Goal: Transaction & Acquisition: Obtain resource

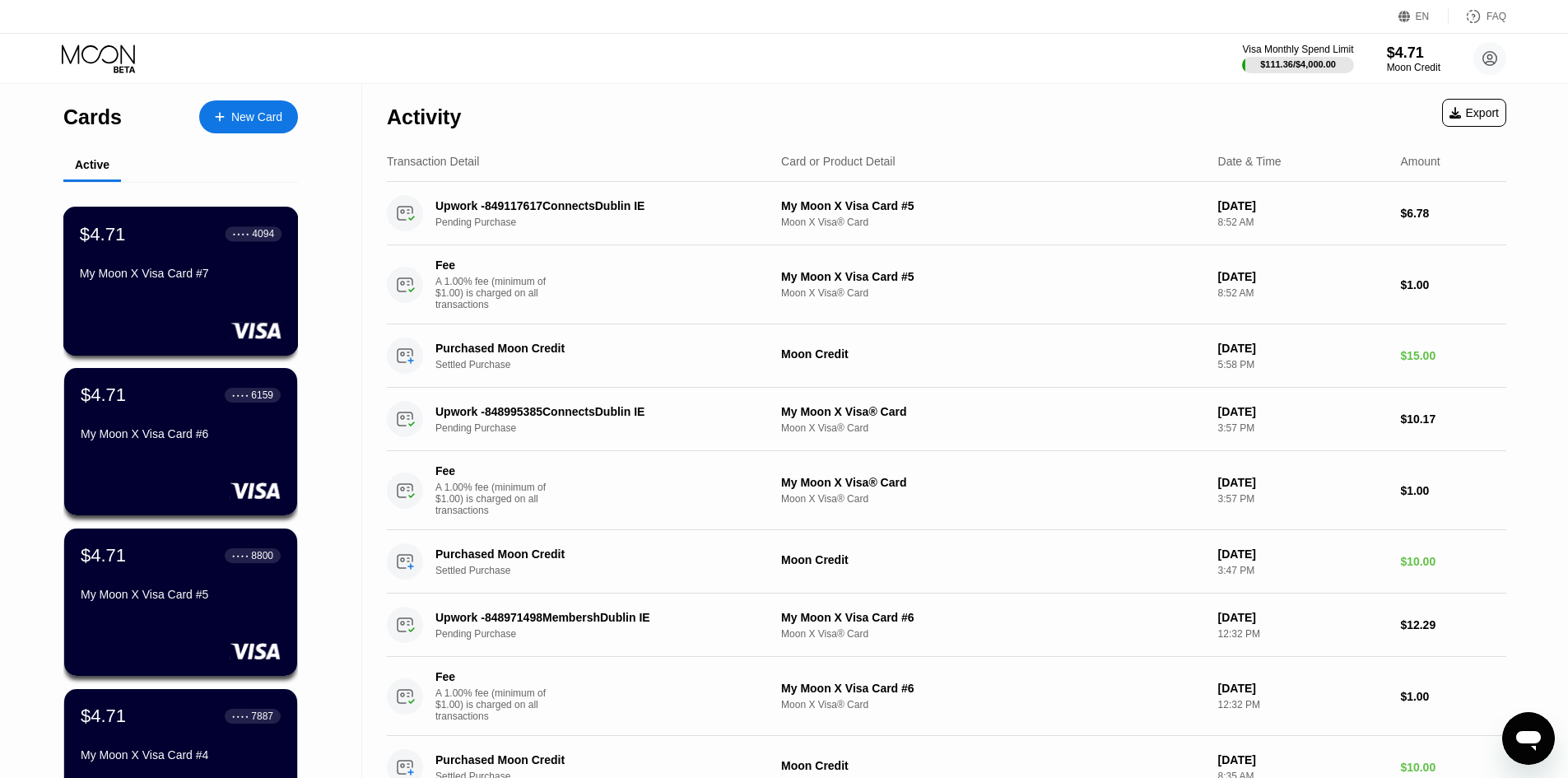
click at [213, 343] on div "$4.71 ● ● ● ● 4094 My Moon X Visa Card #7" at bounding box center [180, 281] width 235 height 149
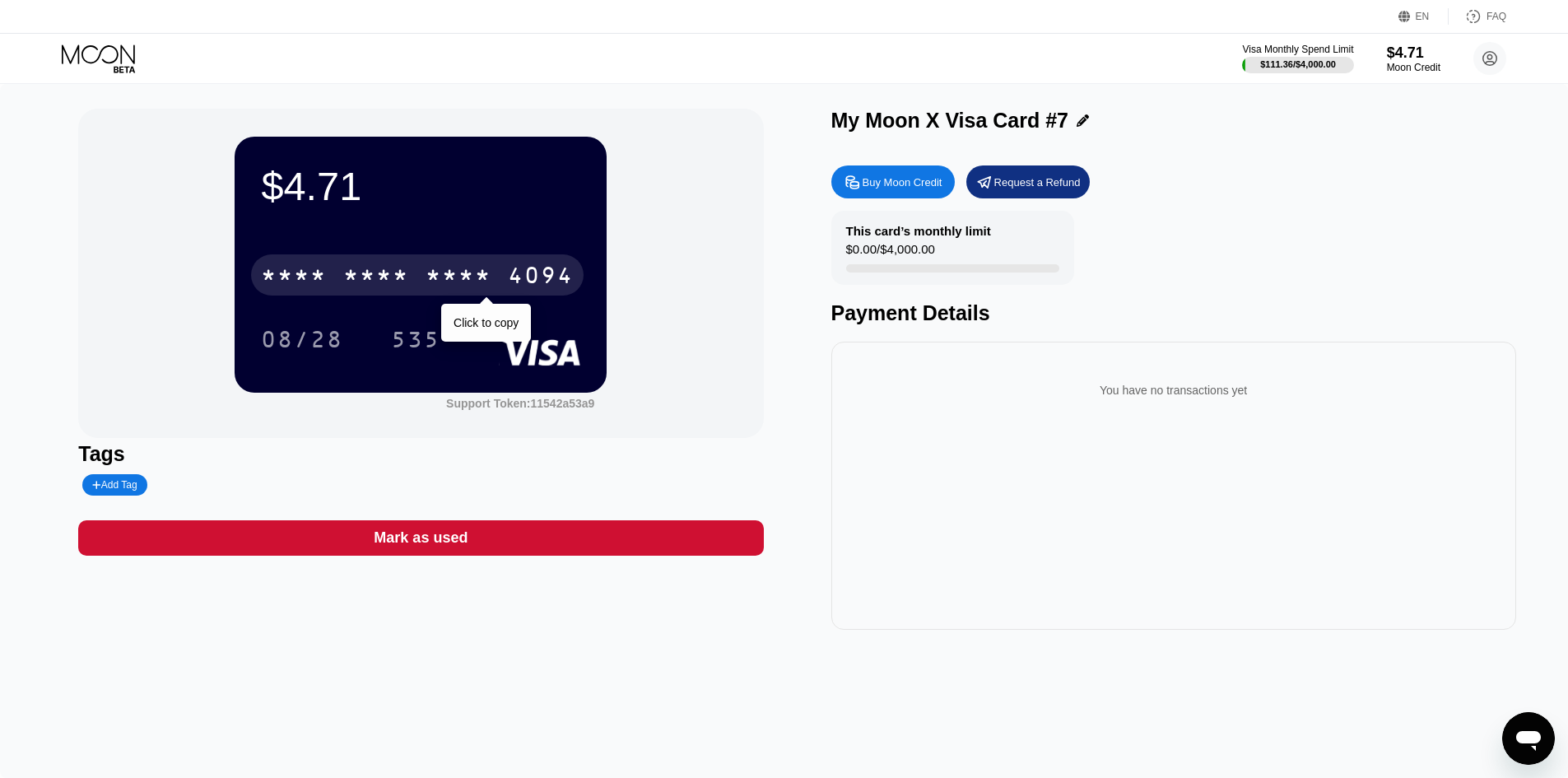
click at [487, 272] on div "* * * *" at bounding box center [458, 277] width 66 height 26
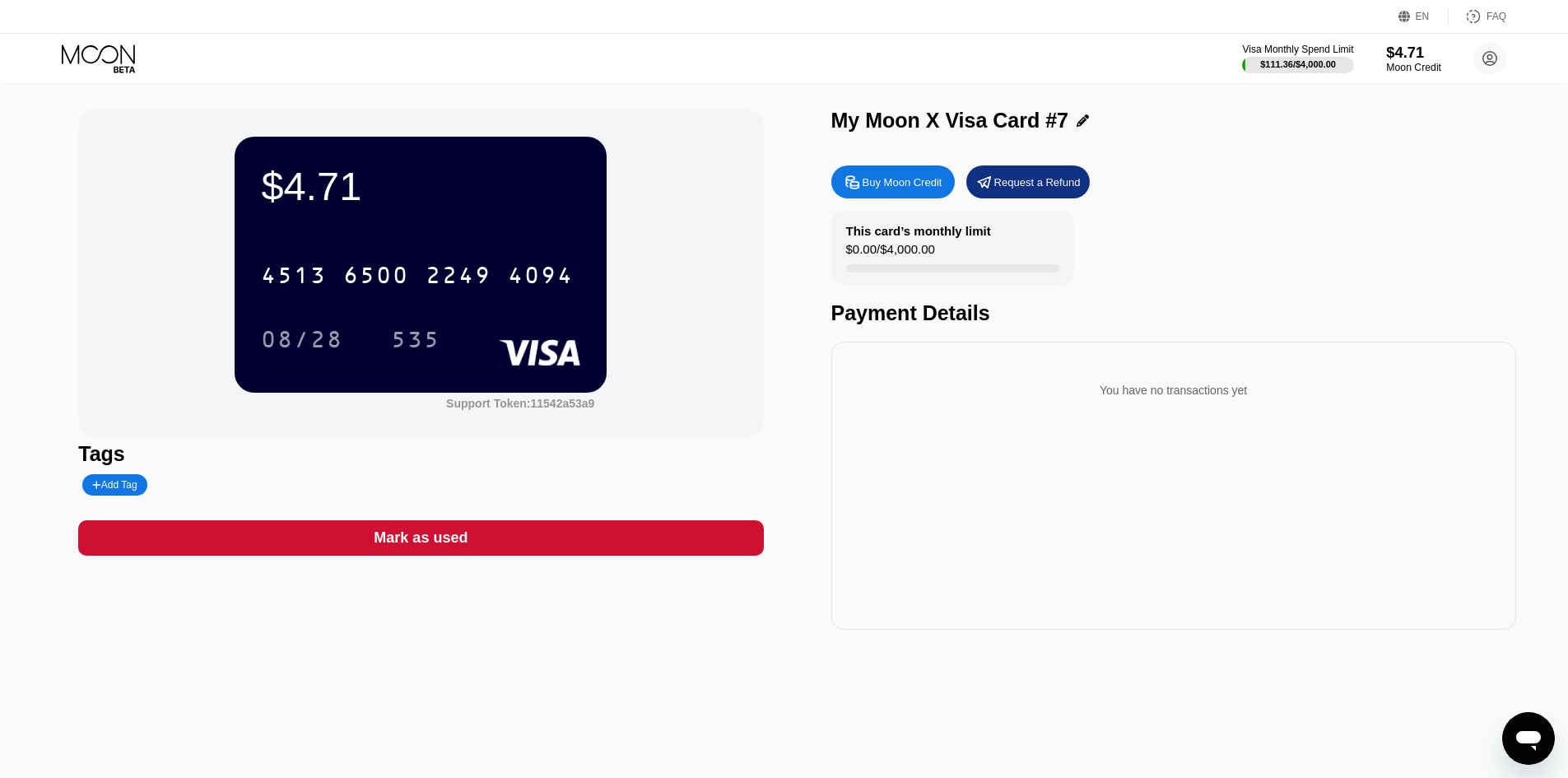
click at [1417, 52] on div "$4.71" at bounding box center [1413, 52] width 55 height 17
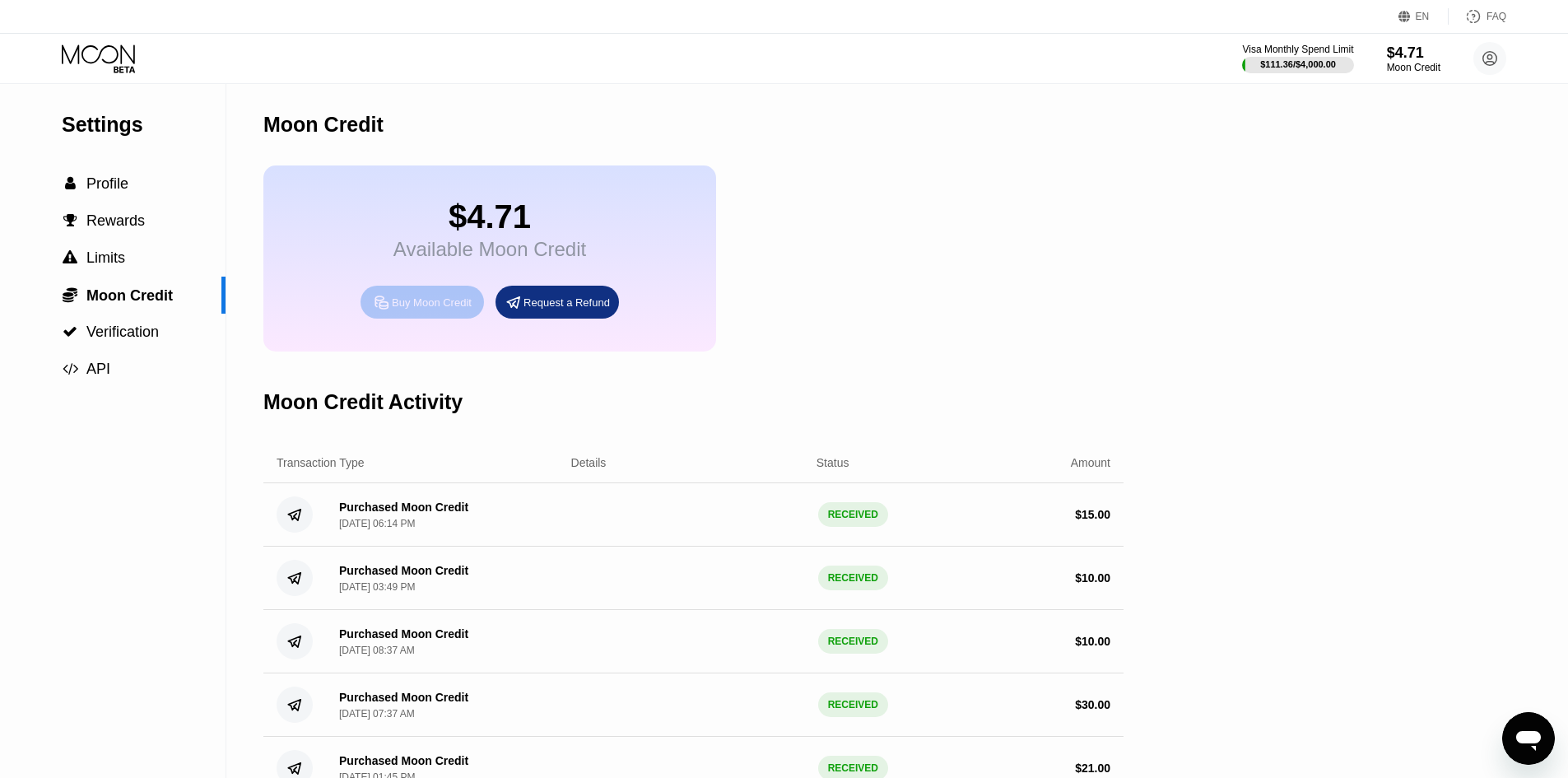
click at [444, 310] on div "Buy Moon Credit" at bounding box center [432, 302] width 79 height 14
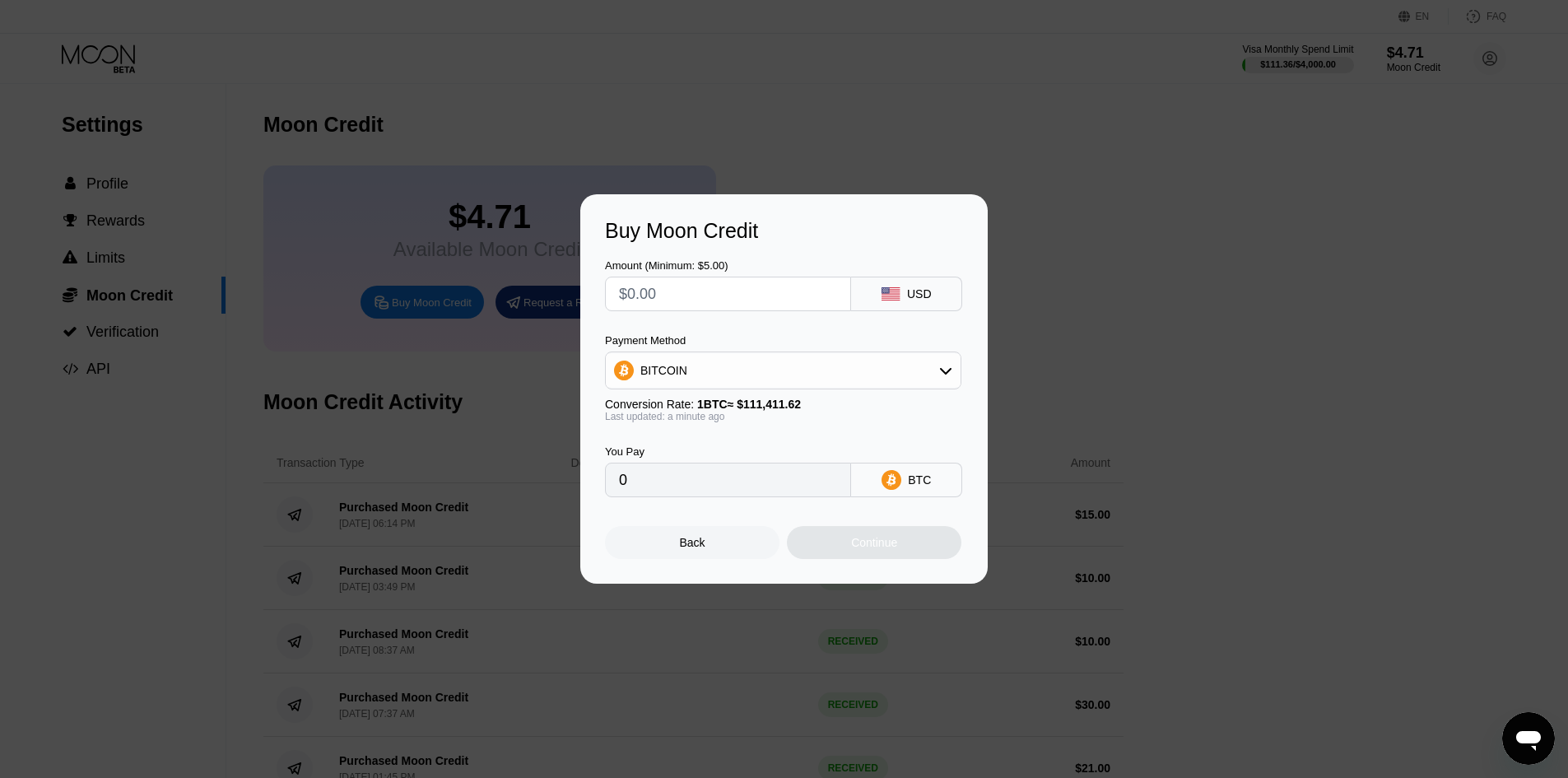
click at [741, 289] on input "text" at bounding box center [727, 294] width 218 height 33
click at [639, 289] on input "text" at bounding box center [727, 294] width 218 height 33
type input "$3"
type input "0.00002693"
type input "$35"
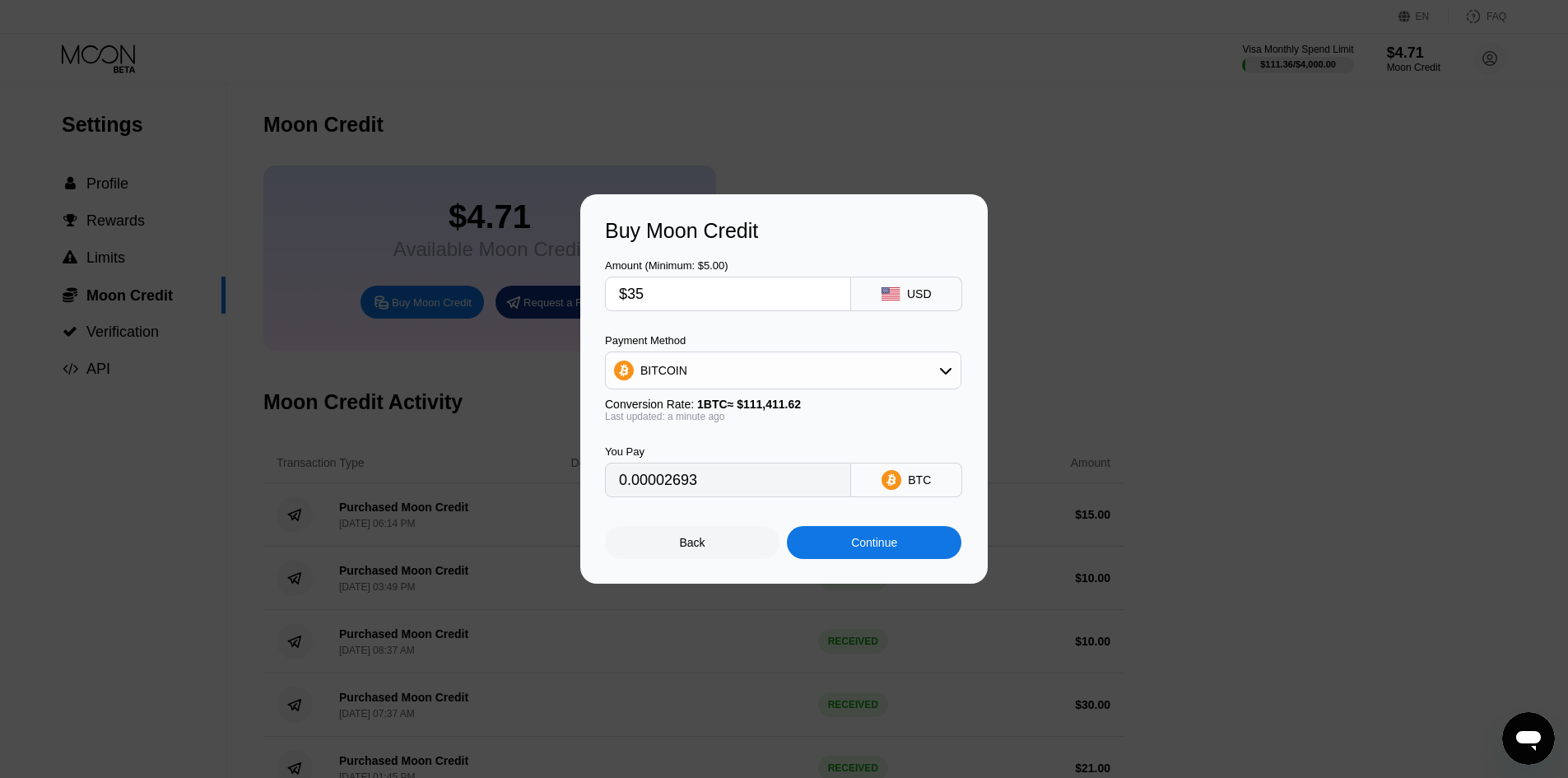
type input "0.00031416"
type input "$3"
type input "0.00002693"
type input "0"
type input "$2"
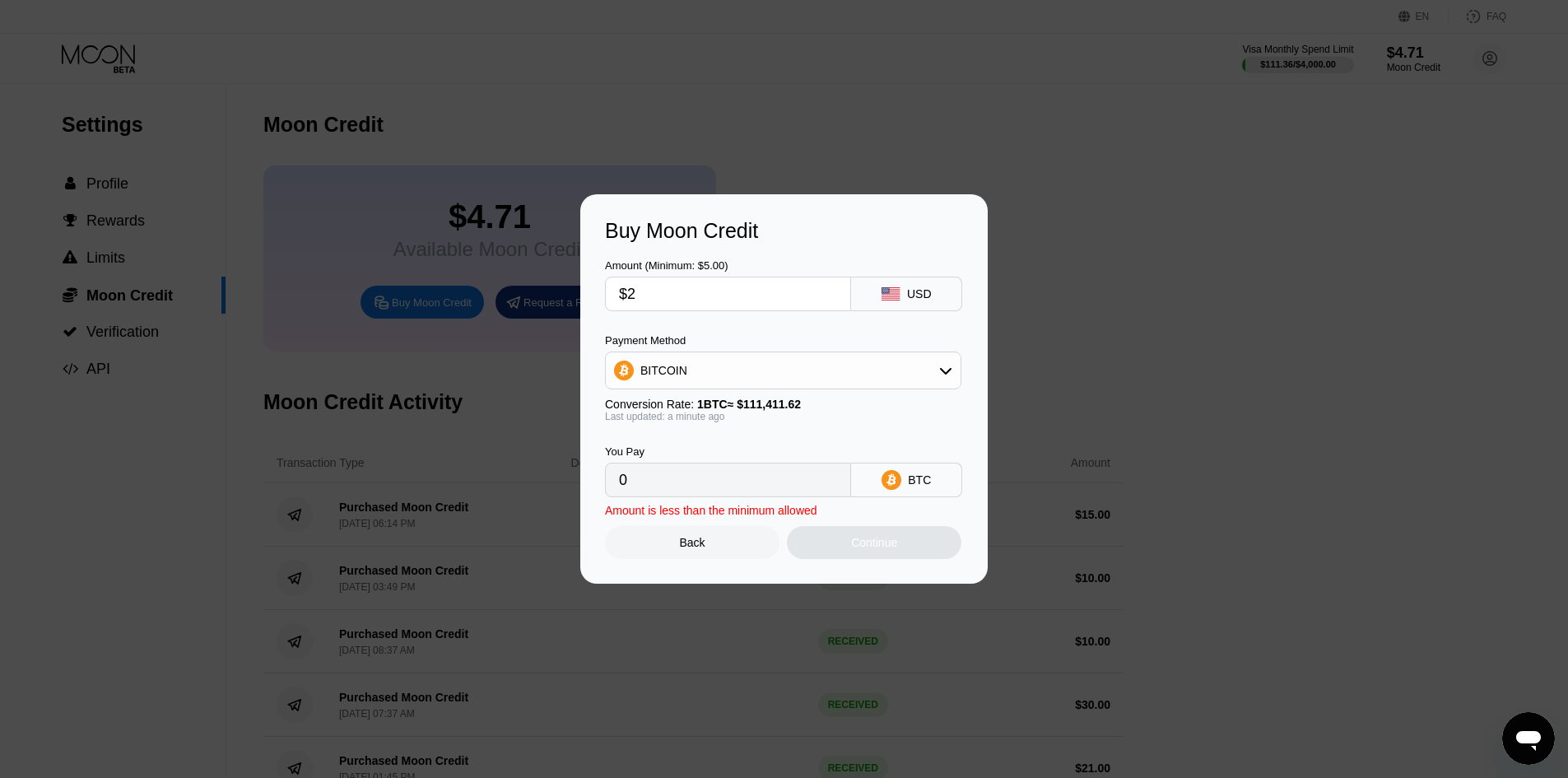
type input "0.00001796"
type input "$25"
type input "0.00022440"
type input "$25"
click at [812, 368] on div "BITCOIN" at bounding box center [784, 371] width 354 height 33
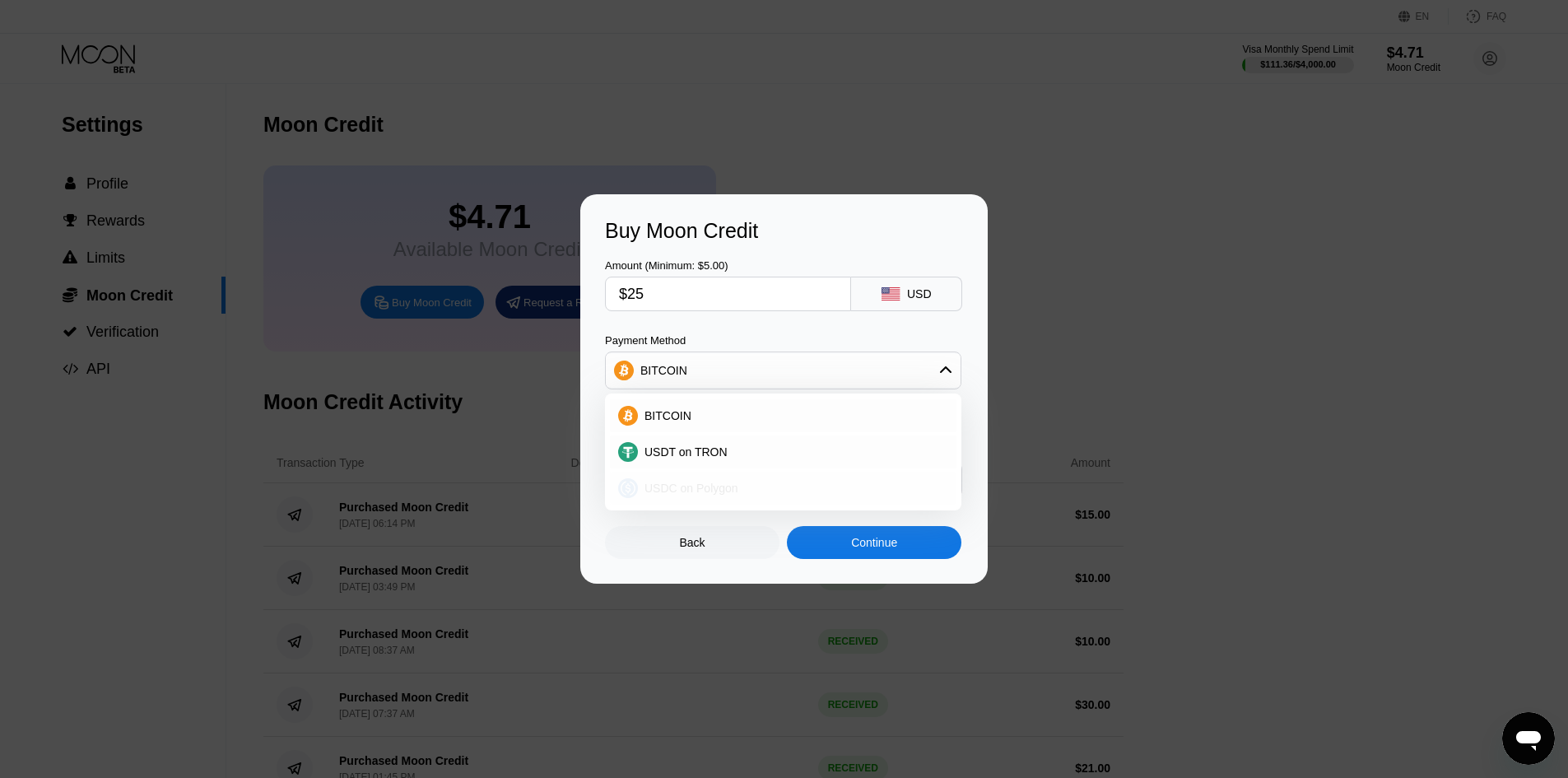
click at [698, 495] on span "USDC on Polygon" at bounding box center [692, 488] width 94 height 14
type input "25.00000000"
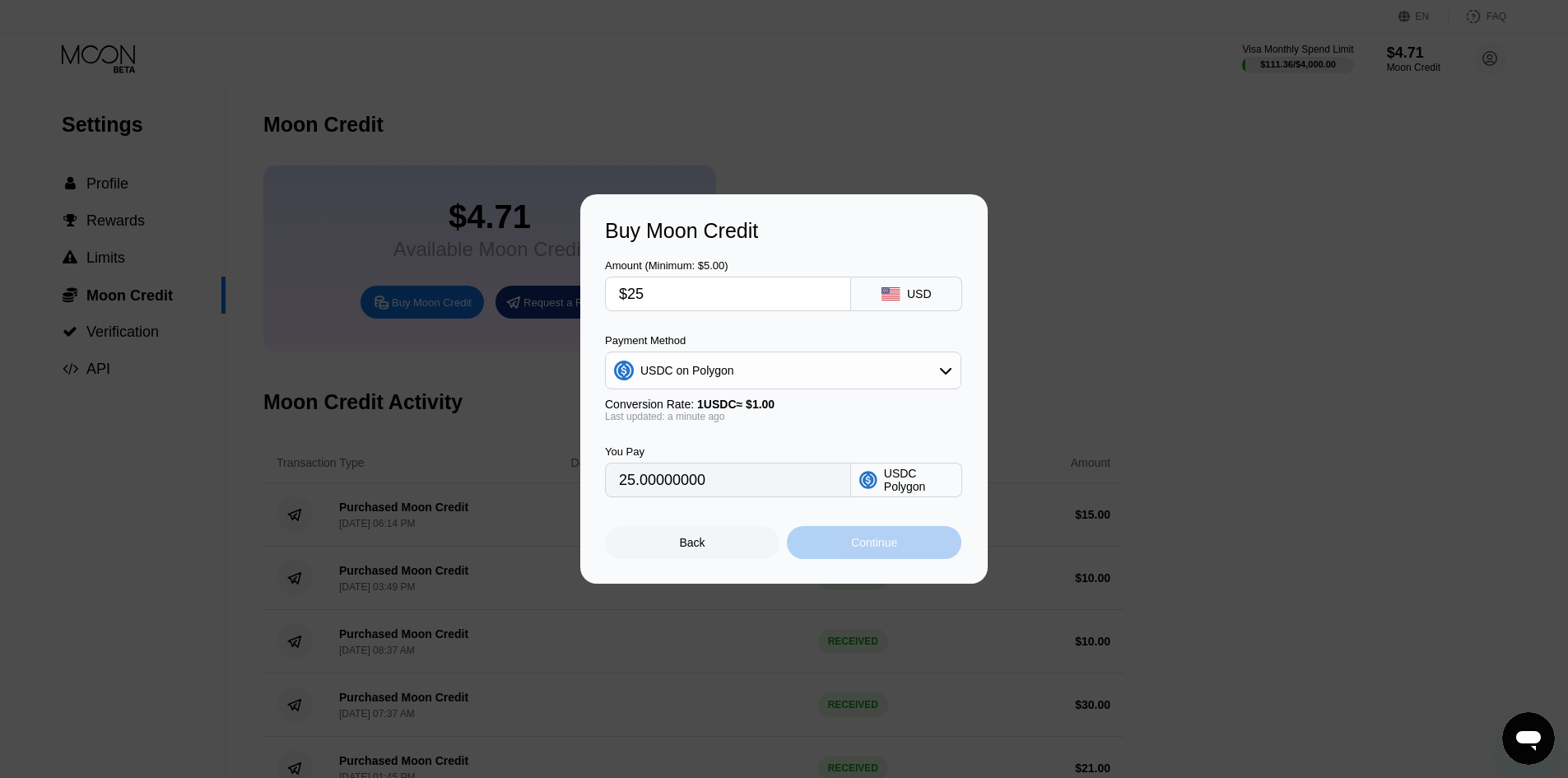
click at [885, 549] on div "Continue" at bounding box center [875, 543] width 46 height 14
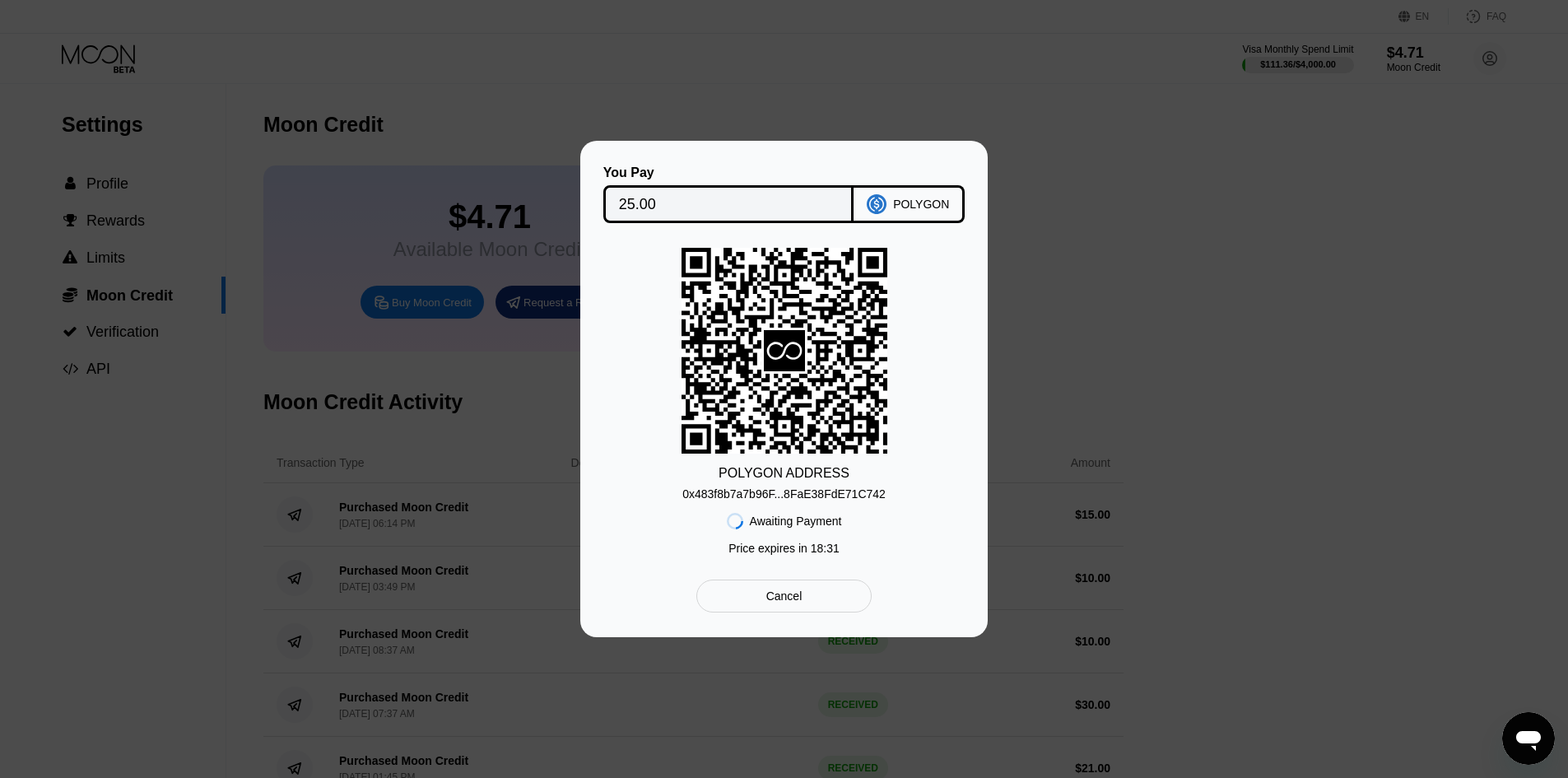
click at [777, 493] on div "0x483f8b7a7b96F...8FaE38FdE71C742" at bounding box center [784, 494] width 203 height 14
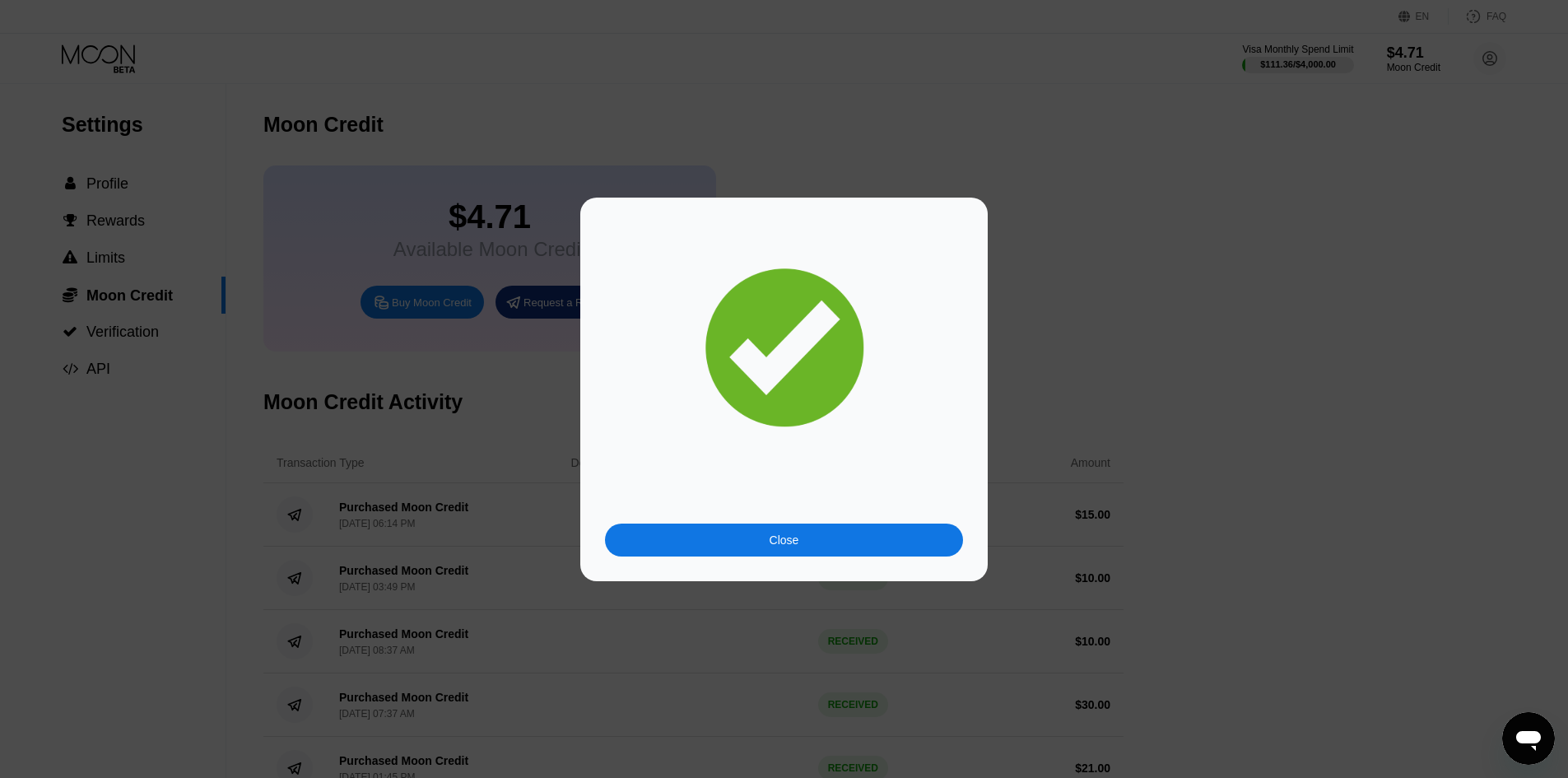
click at [858, 530] on div "Close" at bounding box center [784, 541] width 358 height 33
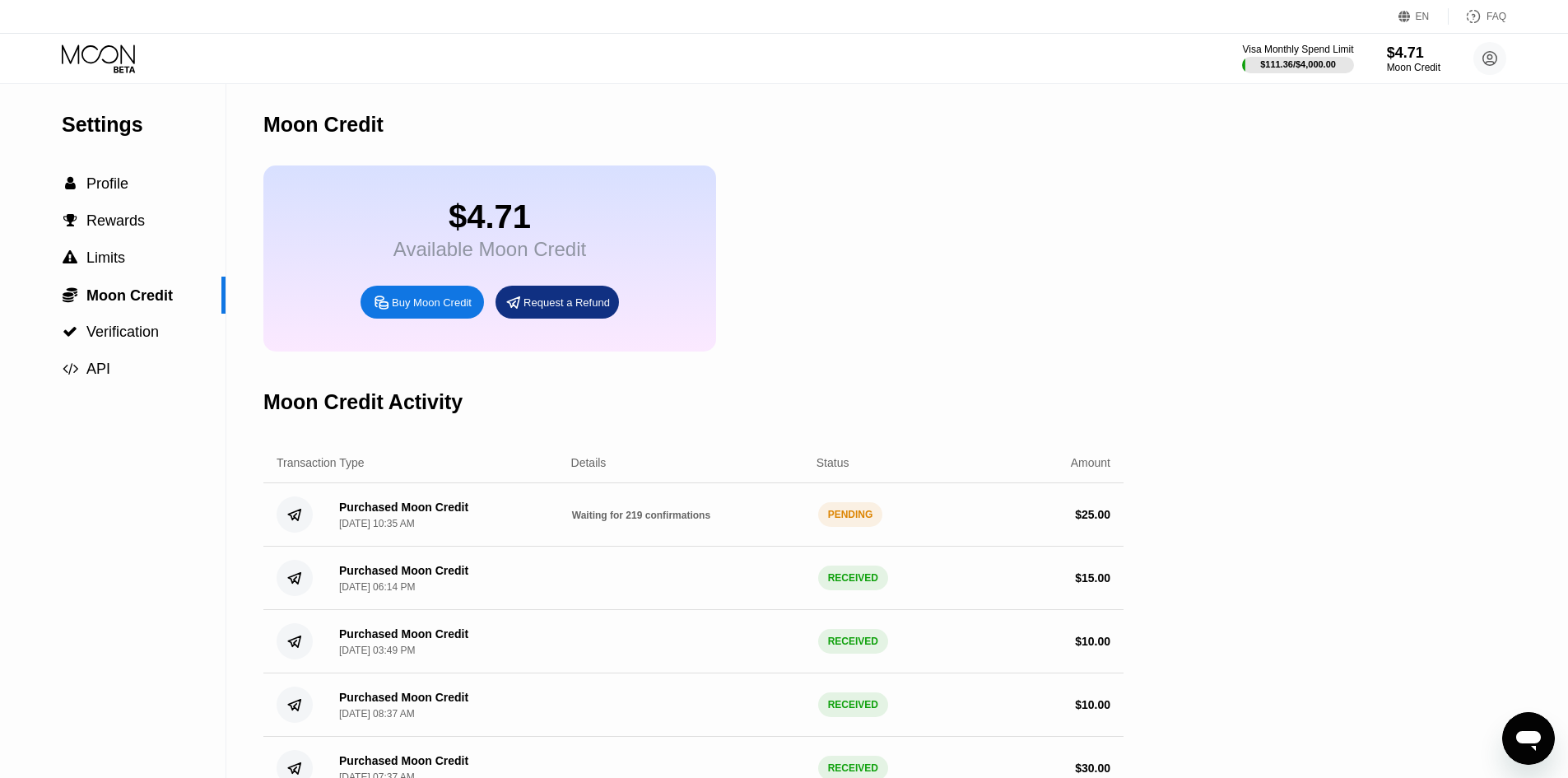
click at [107, 47] on icon at bounding box center [99, 54] width 74 height 19
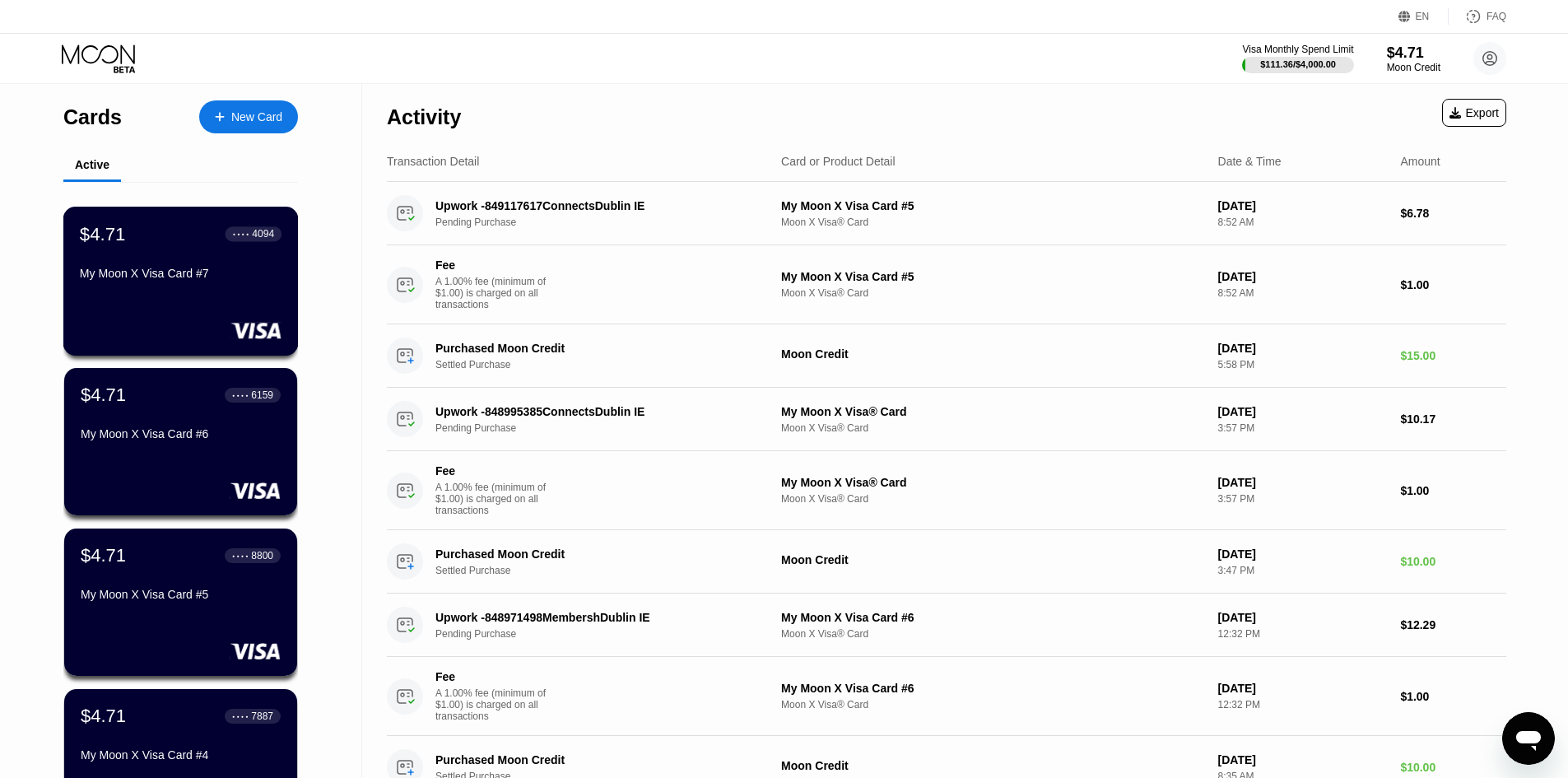
click at [235, 261] on div "$4.71 ● ● ● ● 4094 My Moon X Visa Card #7" at bounding box center [180, 254] width 201 height 63
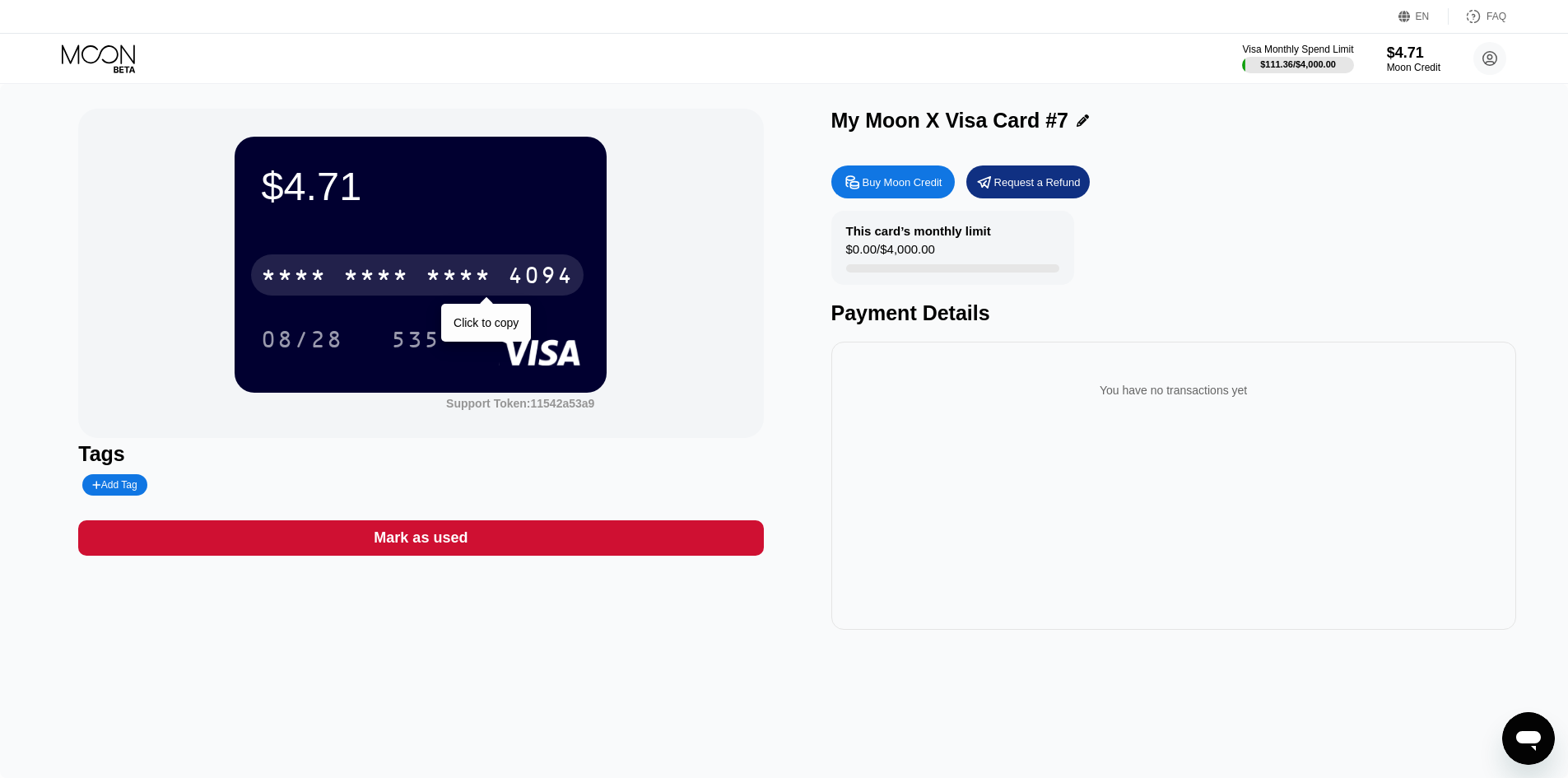
click at [525, 284] on div "4094" at bounding box center [540, 277] width 66 height 26
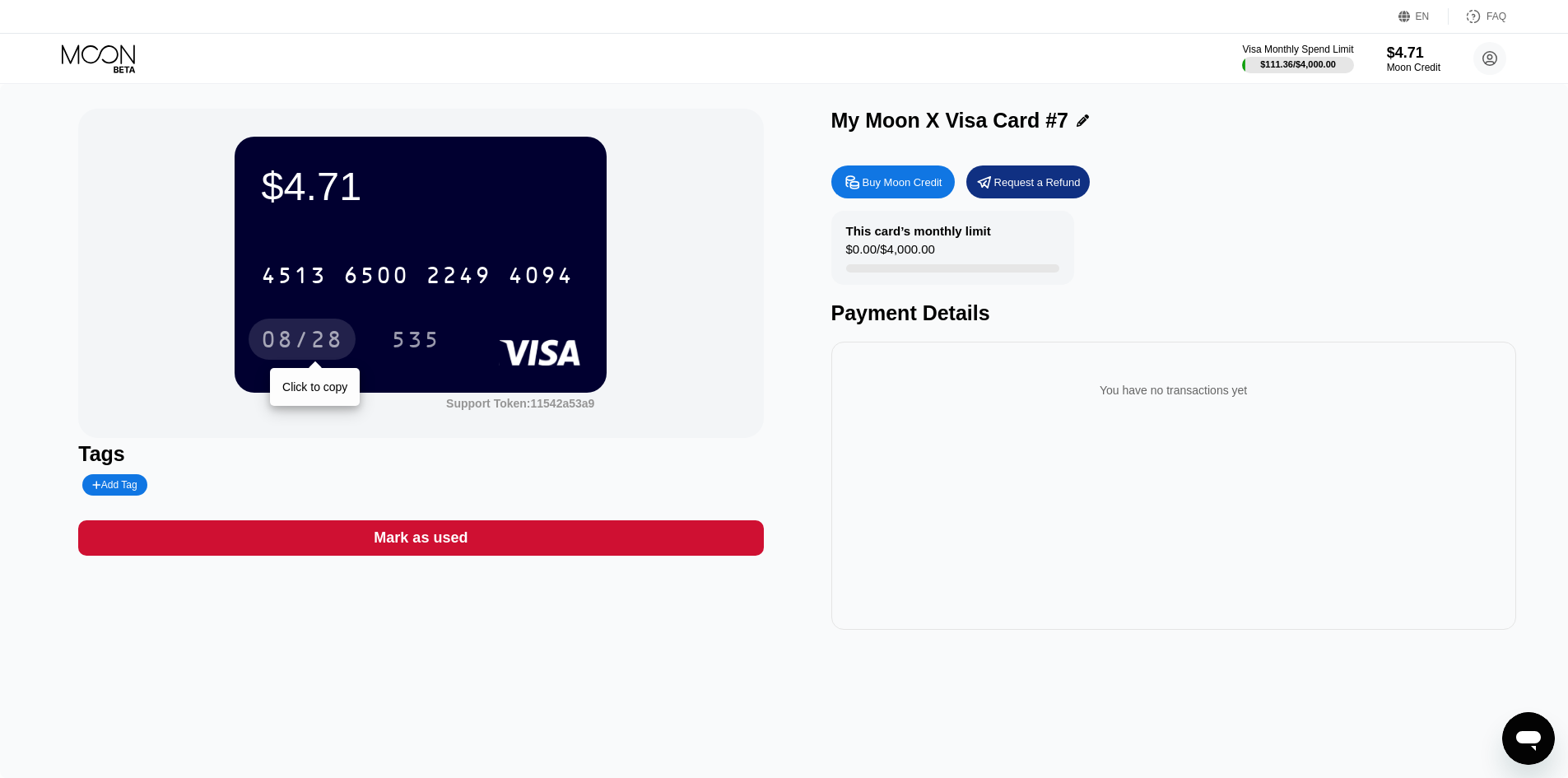
click at [268, 350] on div "08/28" at bounding box center [301, 341] width 82 height 26
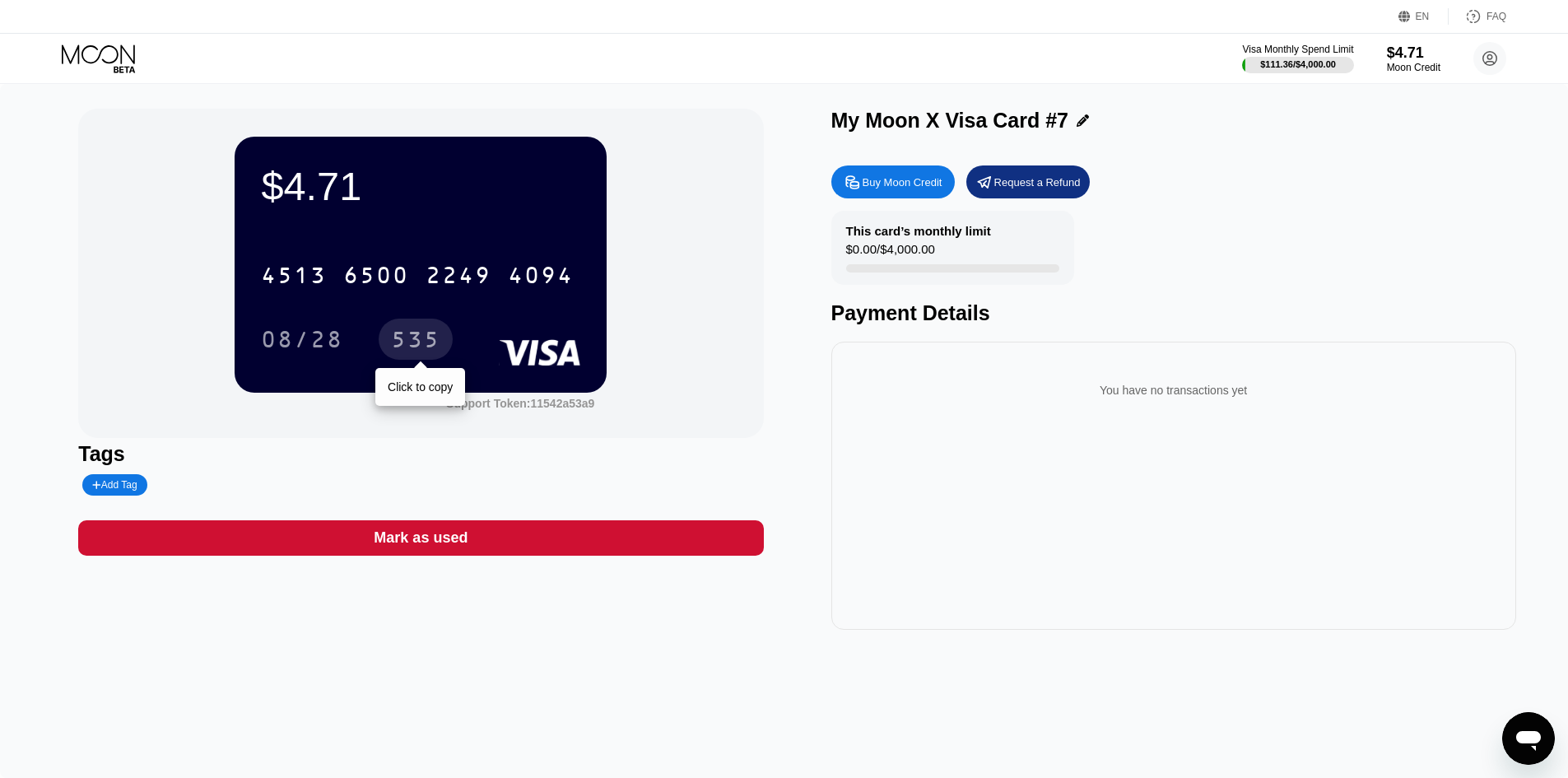
click at [421, 332] on div "535" at bounding box center [415, 341] width 49 height 26
click at [102, 74] on div "Visa Monthly Spend Limit $111.36 / $4,000.00 $4.71 Moon Credit [EMAIL_ADDRESS][…" at bounding box center [784, 58] width 1568 height 49
click at [106, 55] on icon at bounding box center [100, 59] width 77 height 29
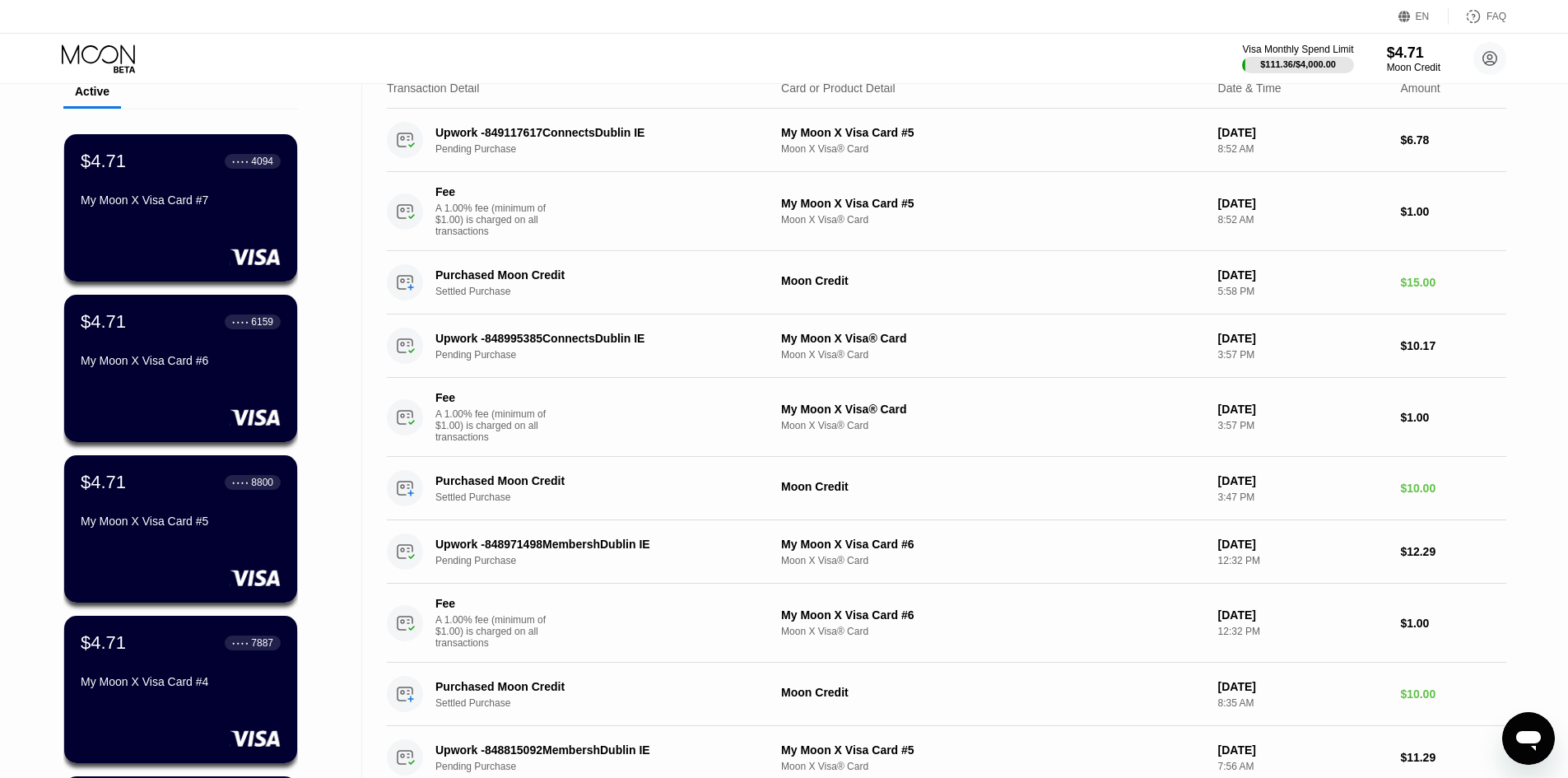
scroll to position [82, 0]
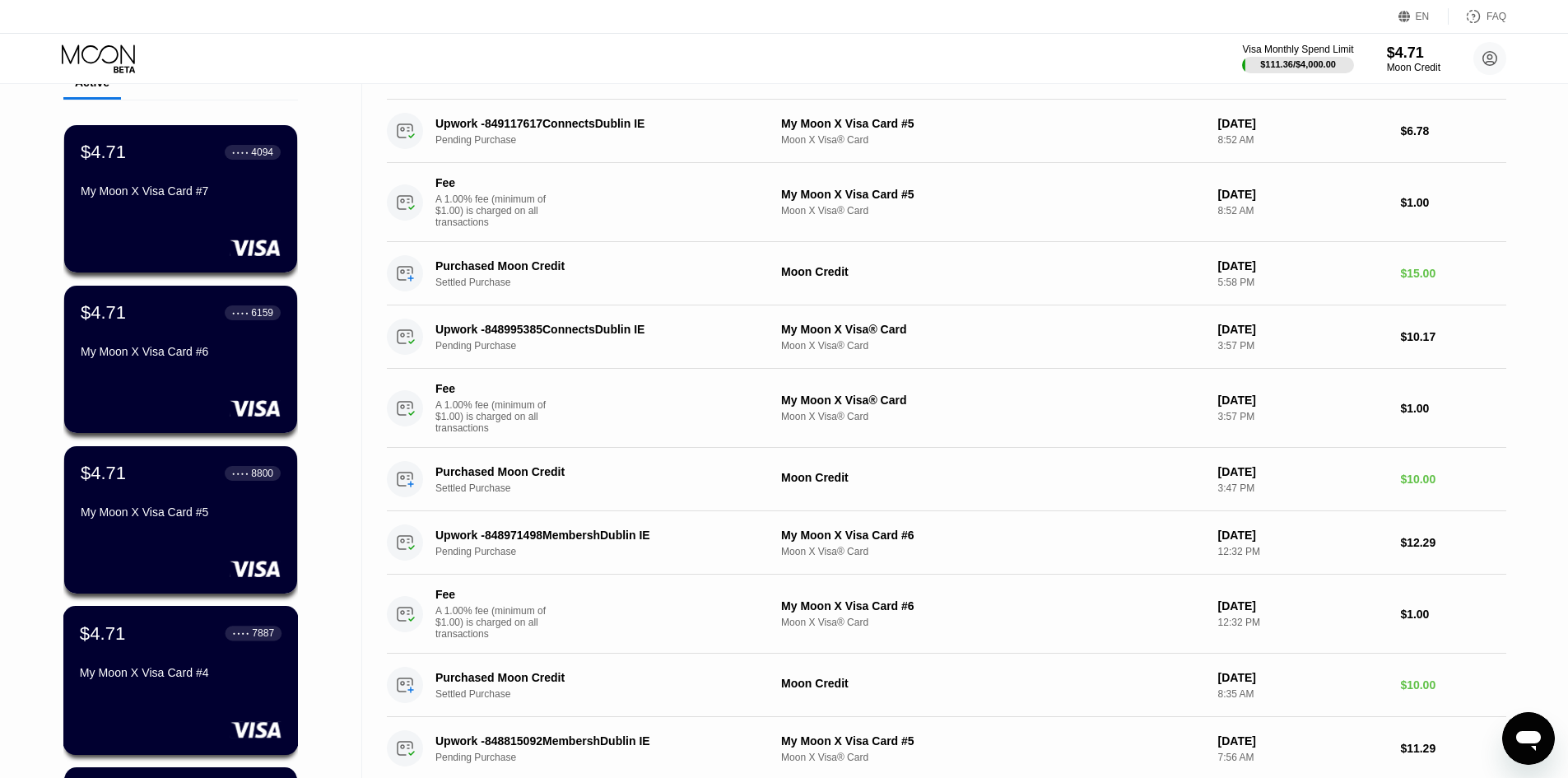
click at [247, 630] on div "● ● ● ● 7887" at bounding box center [254, 633] width 57 height 15
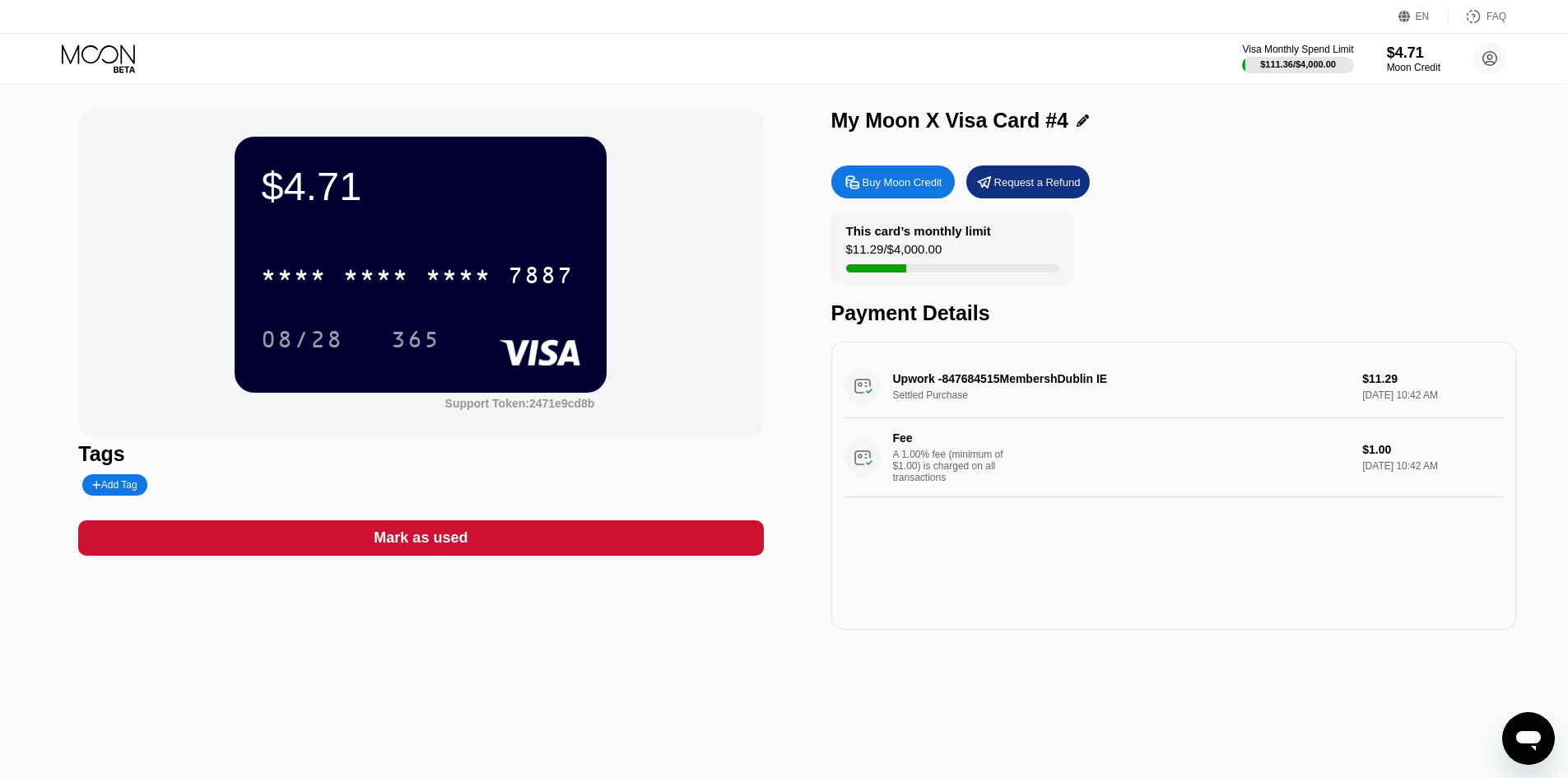
click at [96, 50] on icon at bounding box center [100, 59] width 77 height 29
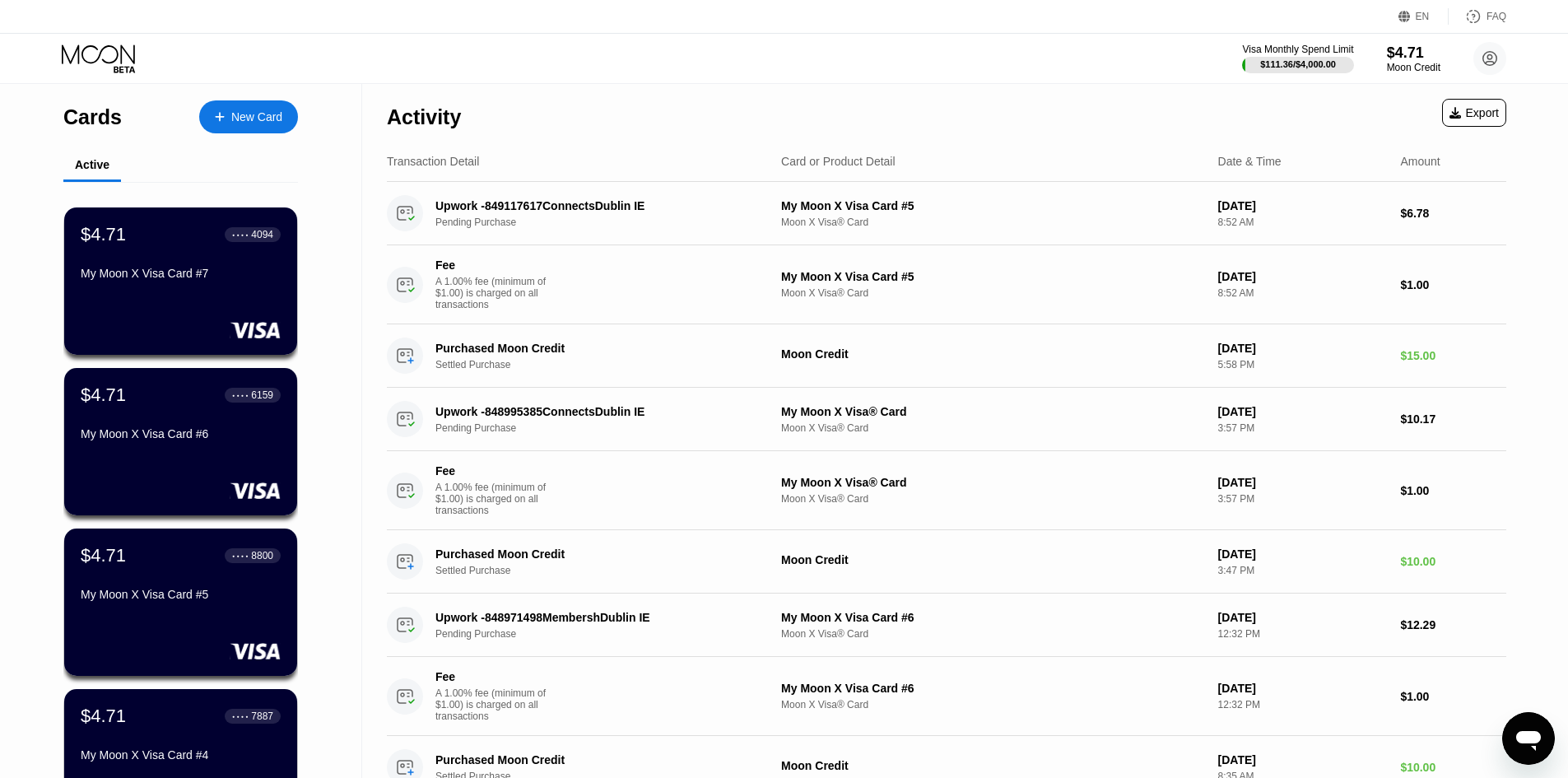
click at [112, 169] on div "Active" at bounding box center [92, 166] width 58 height 32
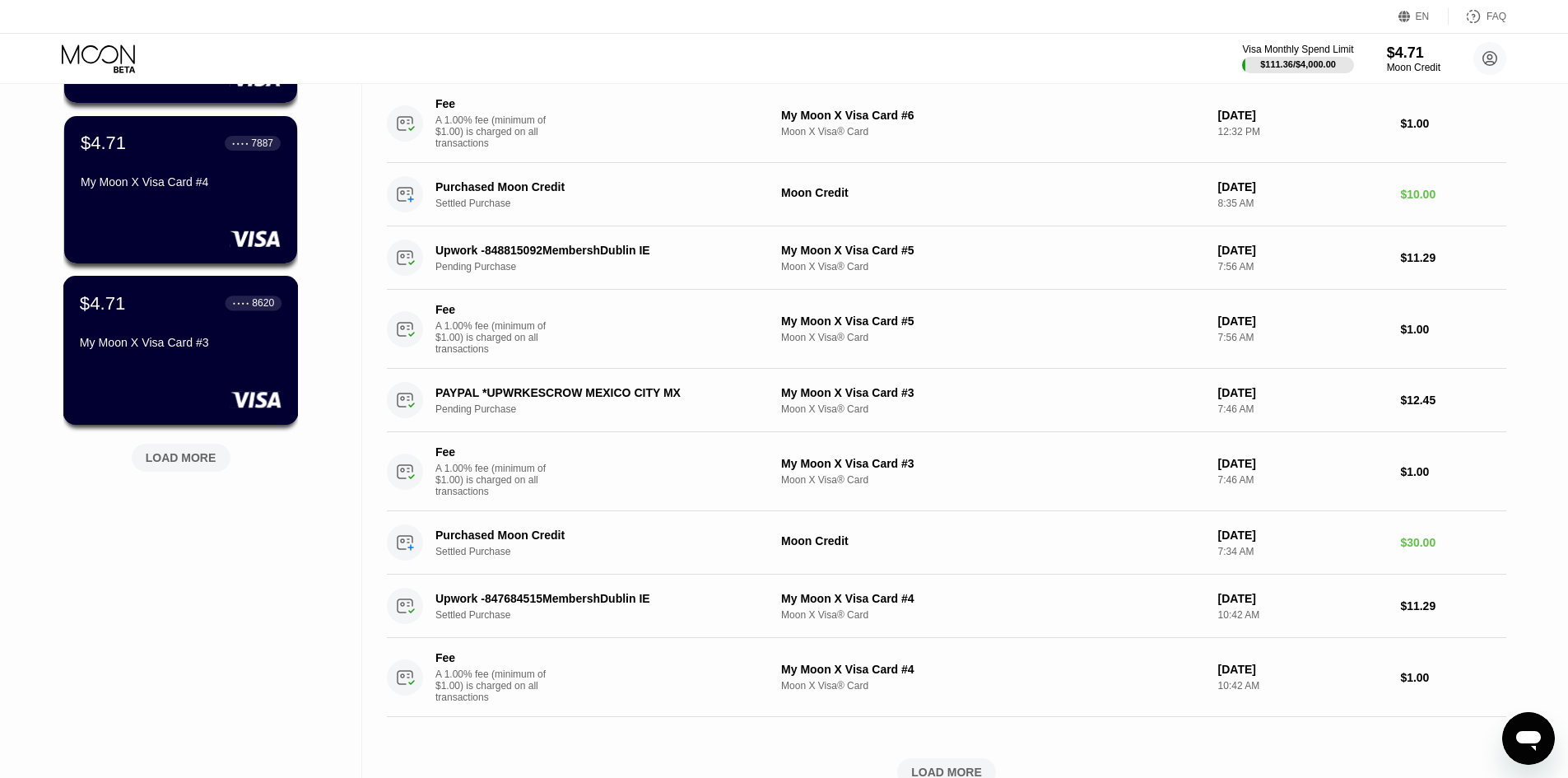
scroll to position [659, 0]
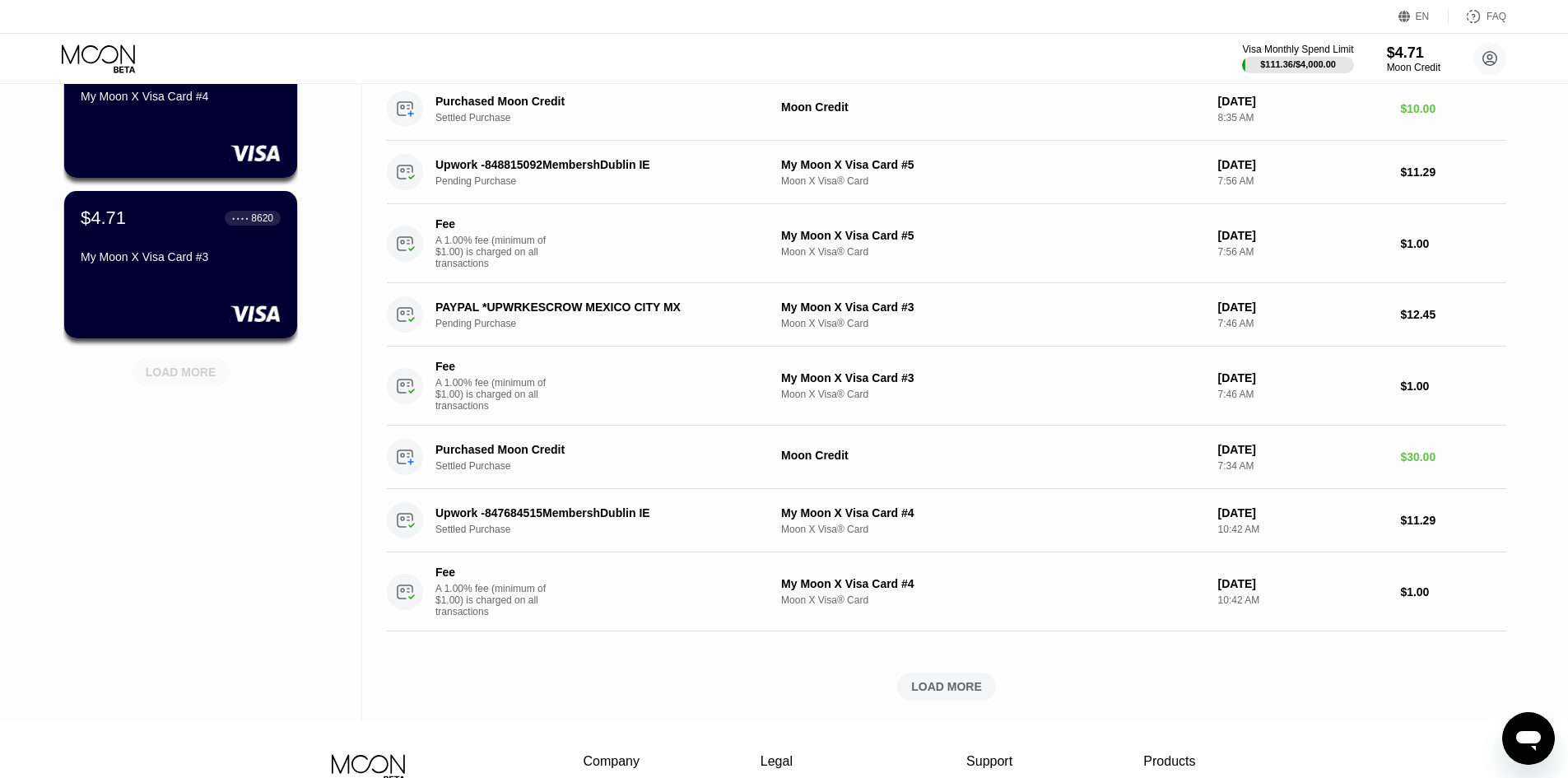
click at [180, 366] on div "LOAD MORE" at bounding box center [180, 372] width 71 height 15
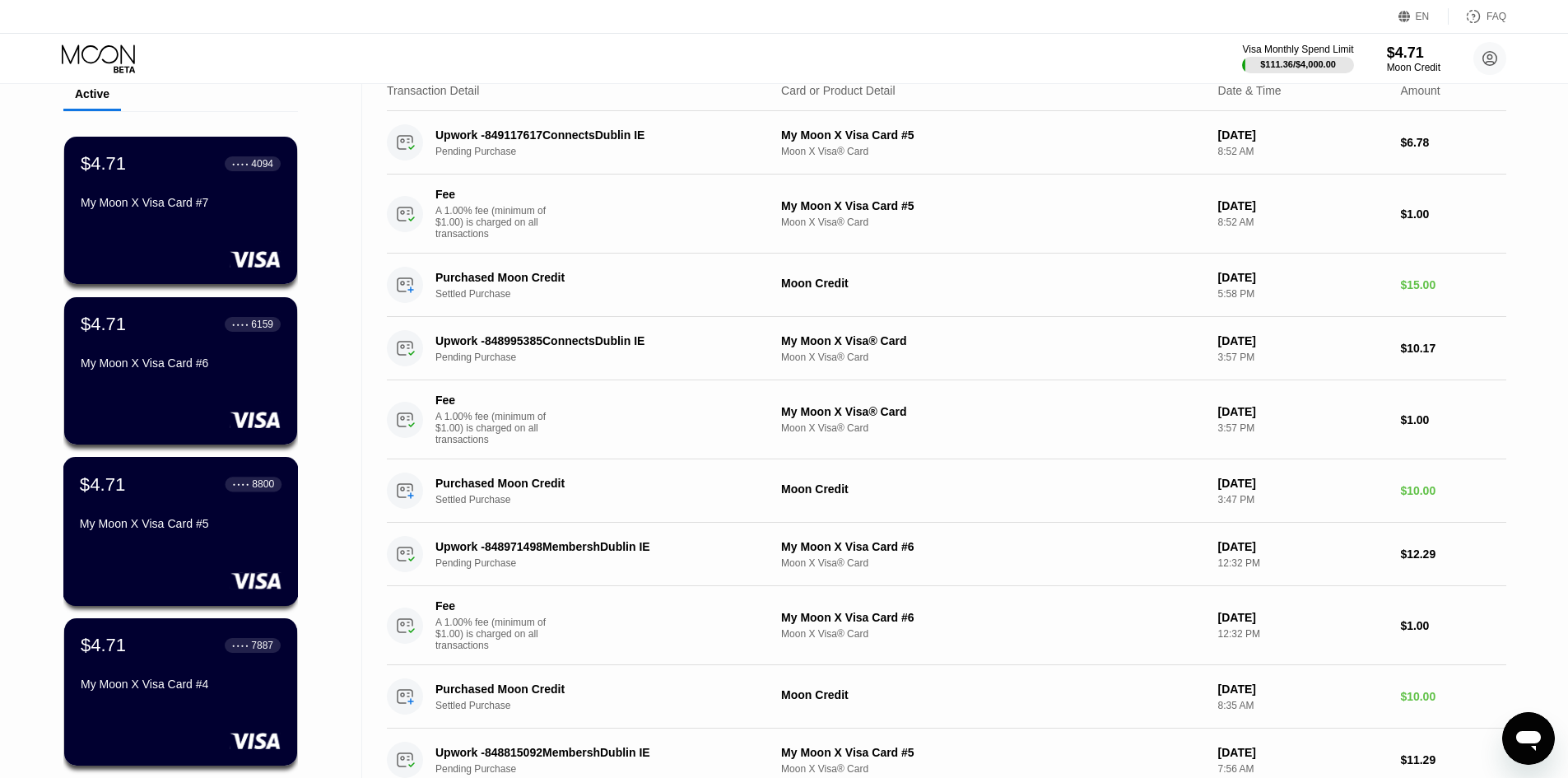
scroll to position [0, 0]
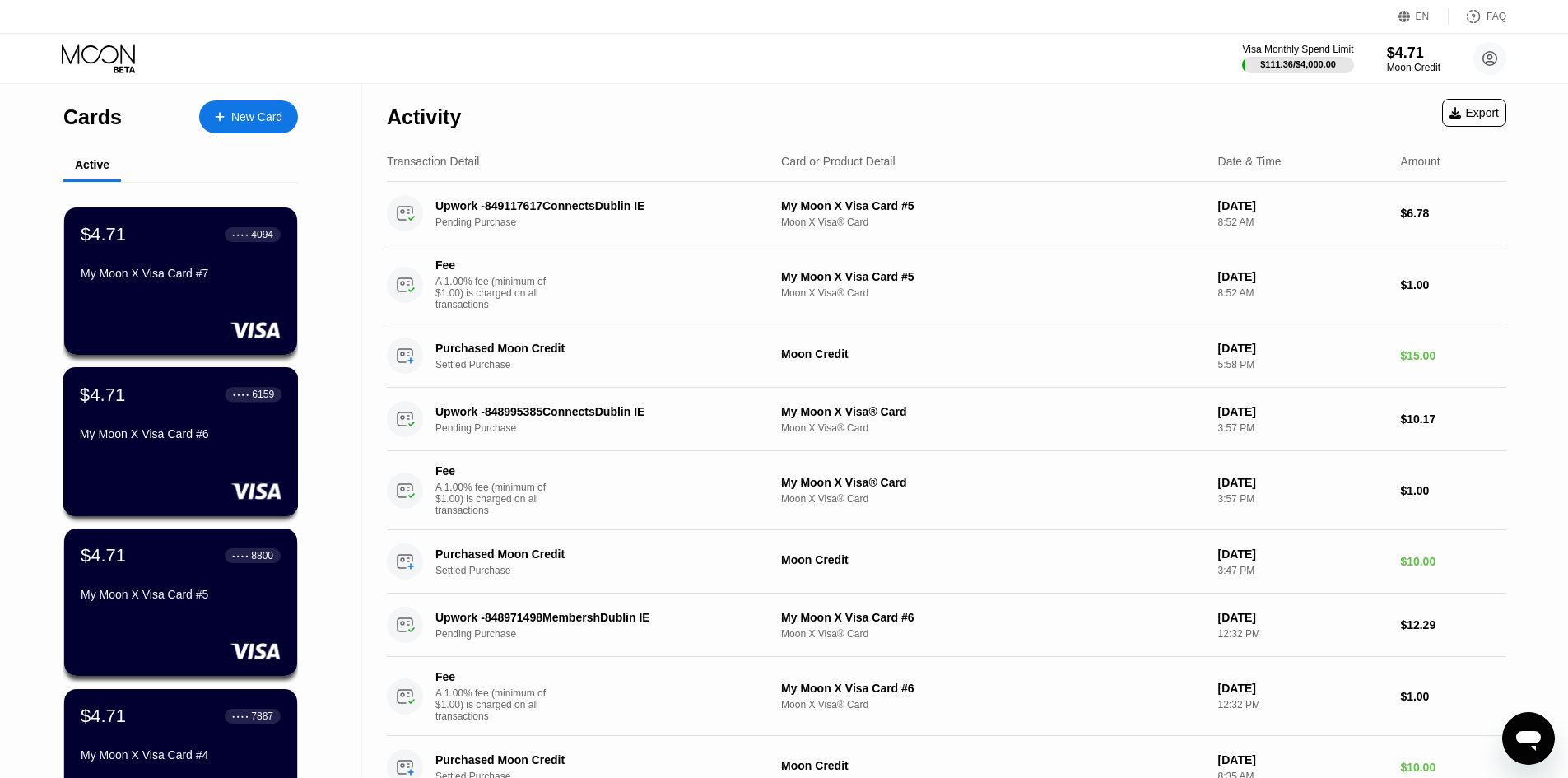
click at [230, 470] on div "$4.71 ● ● ● ● 6159 My Moon X Visa Card #6" at bounding box center [180, 442] width 235 height 149
click at [173, 601] on div "My Moon X Visa Card #5" at bounding box center [180, 595] width 201 height 14
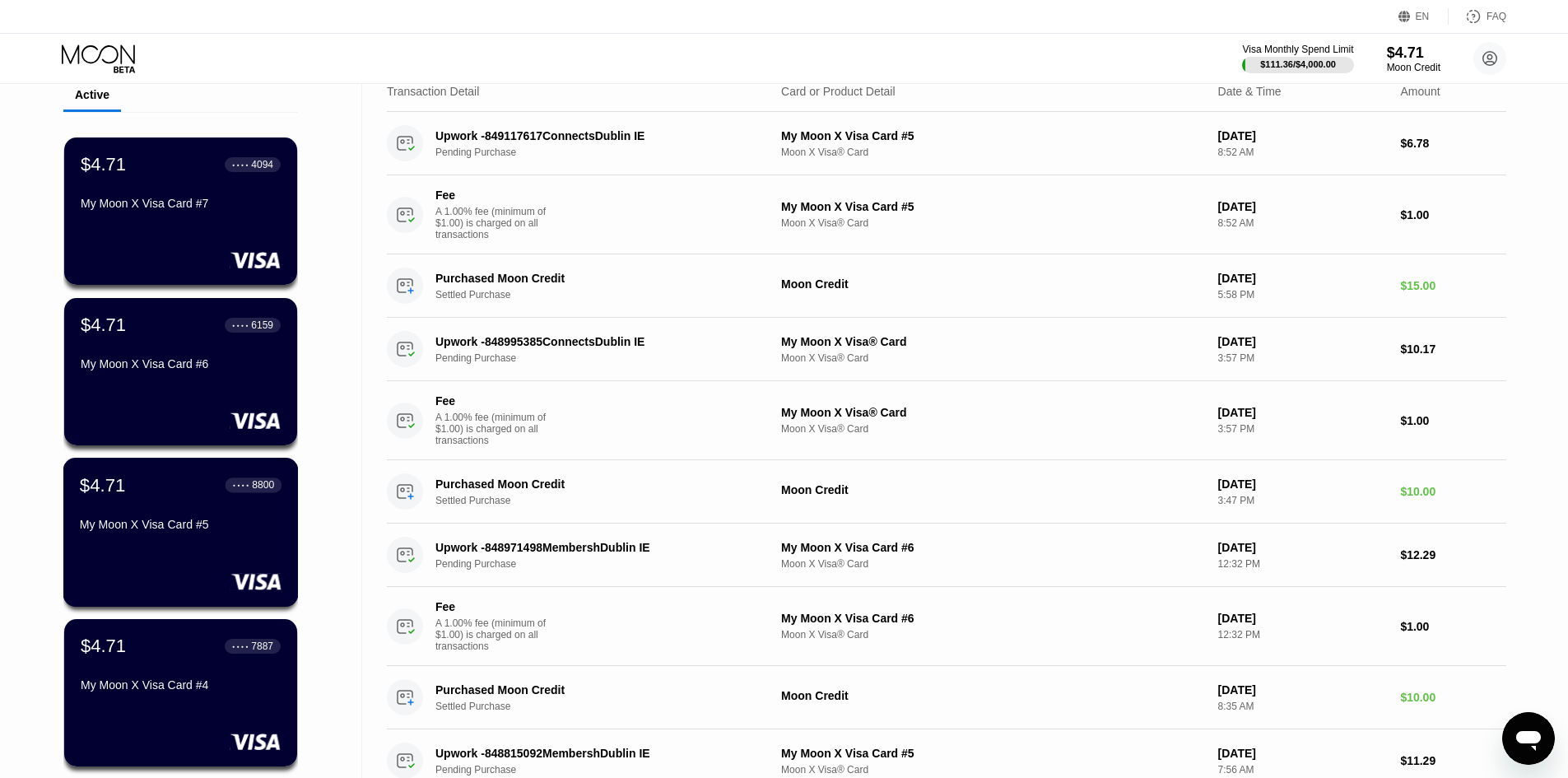
scroll to position [165, 0]
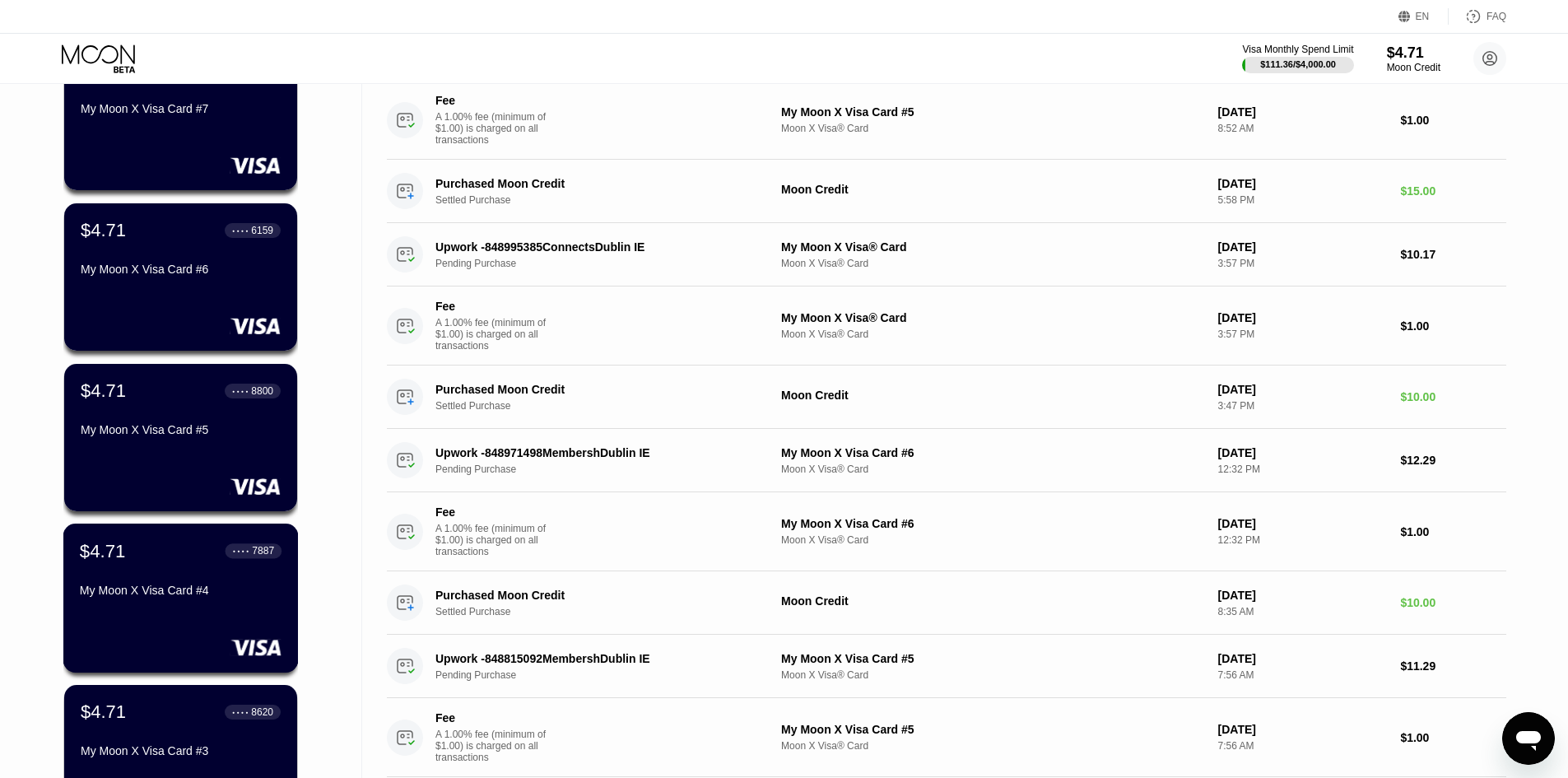
click at [246, 604] on div "My Moon X Visa Card #4" at bounding box center [180, 594] width 201 height 19
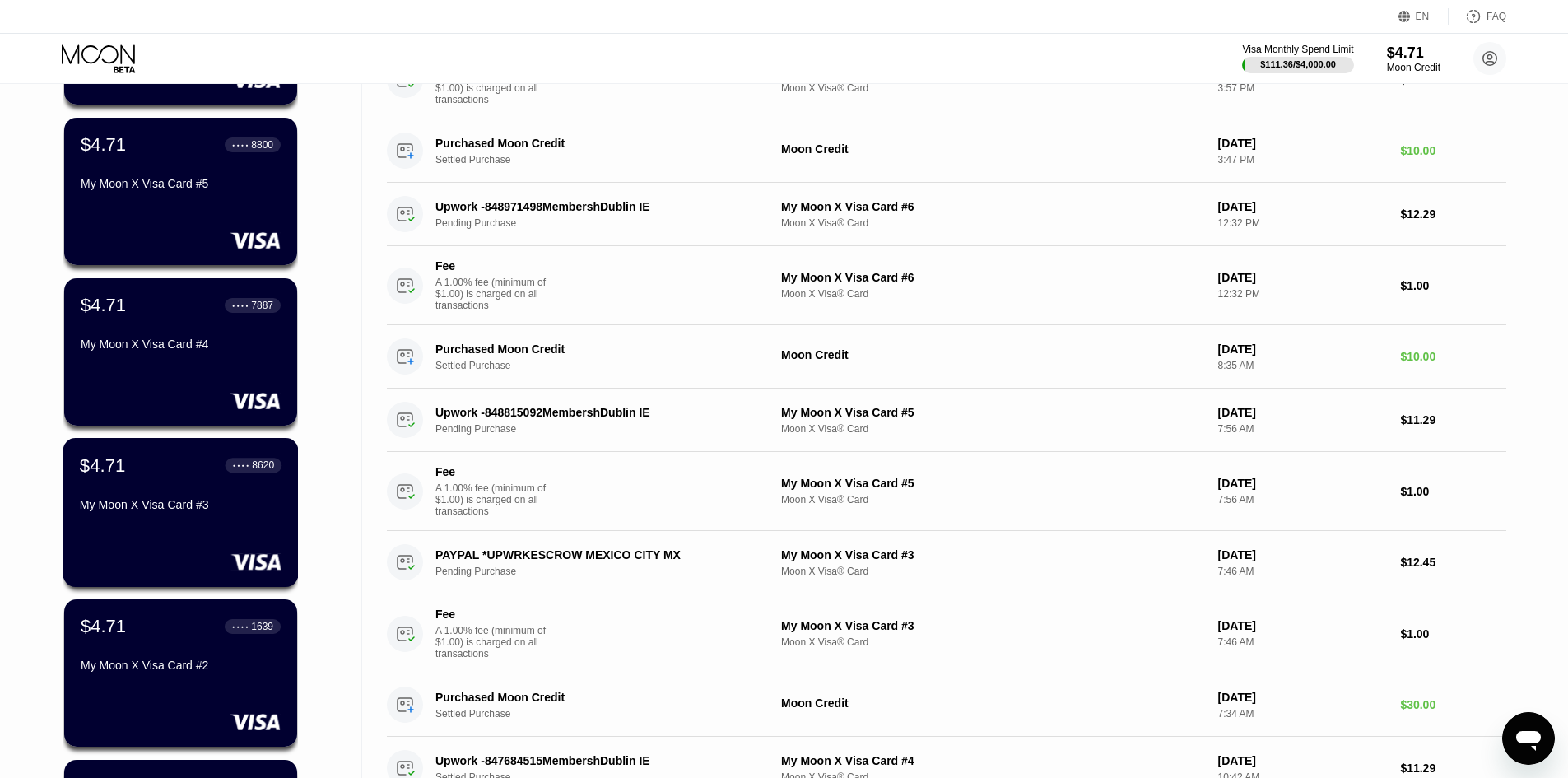
scroll to position [412, 0]
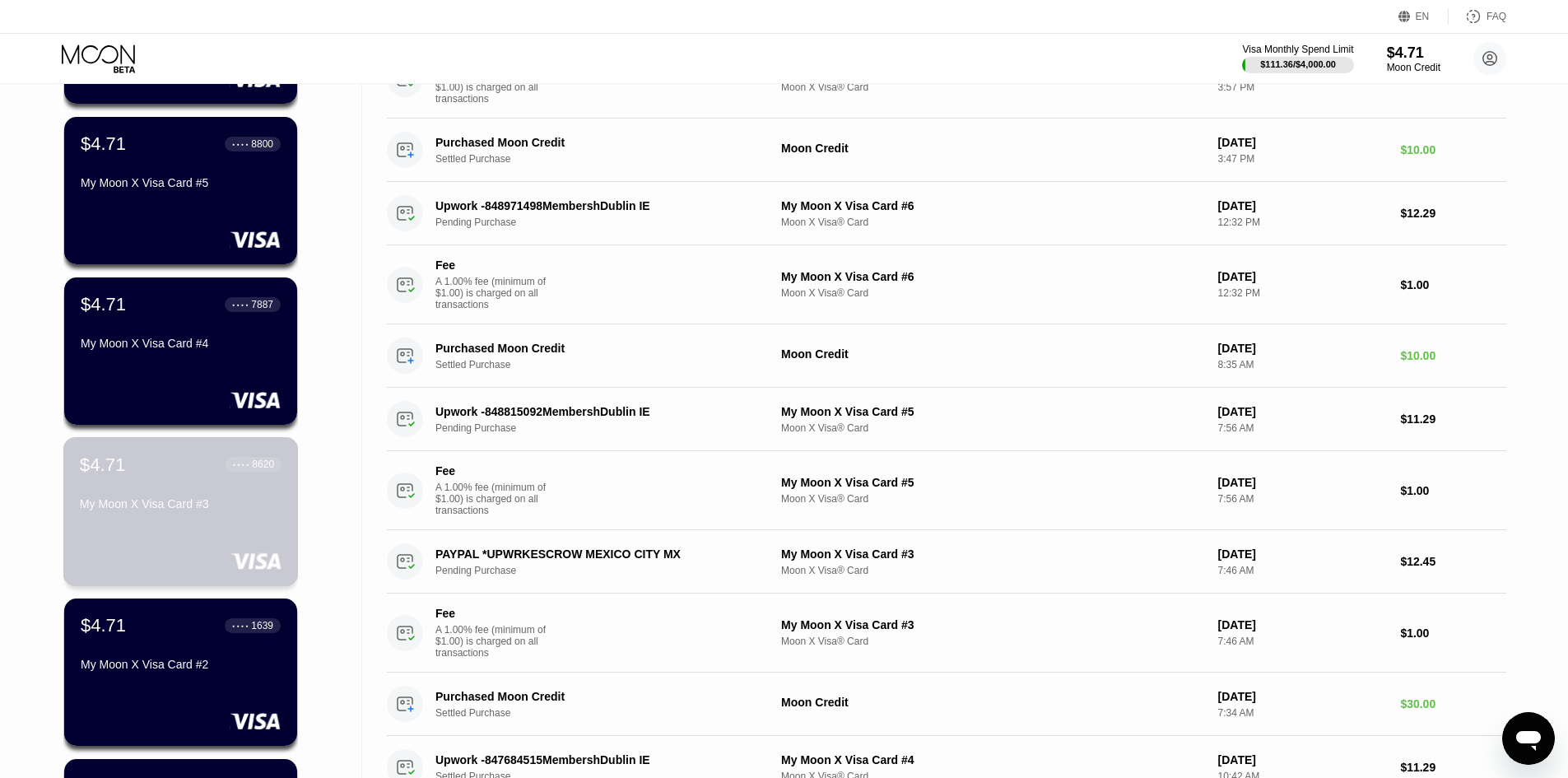
click at [244, 517] on div "My Moon X Visa Card #3" at bounding box center [180, 507] width 201 height 19
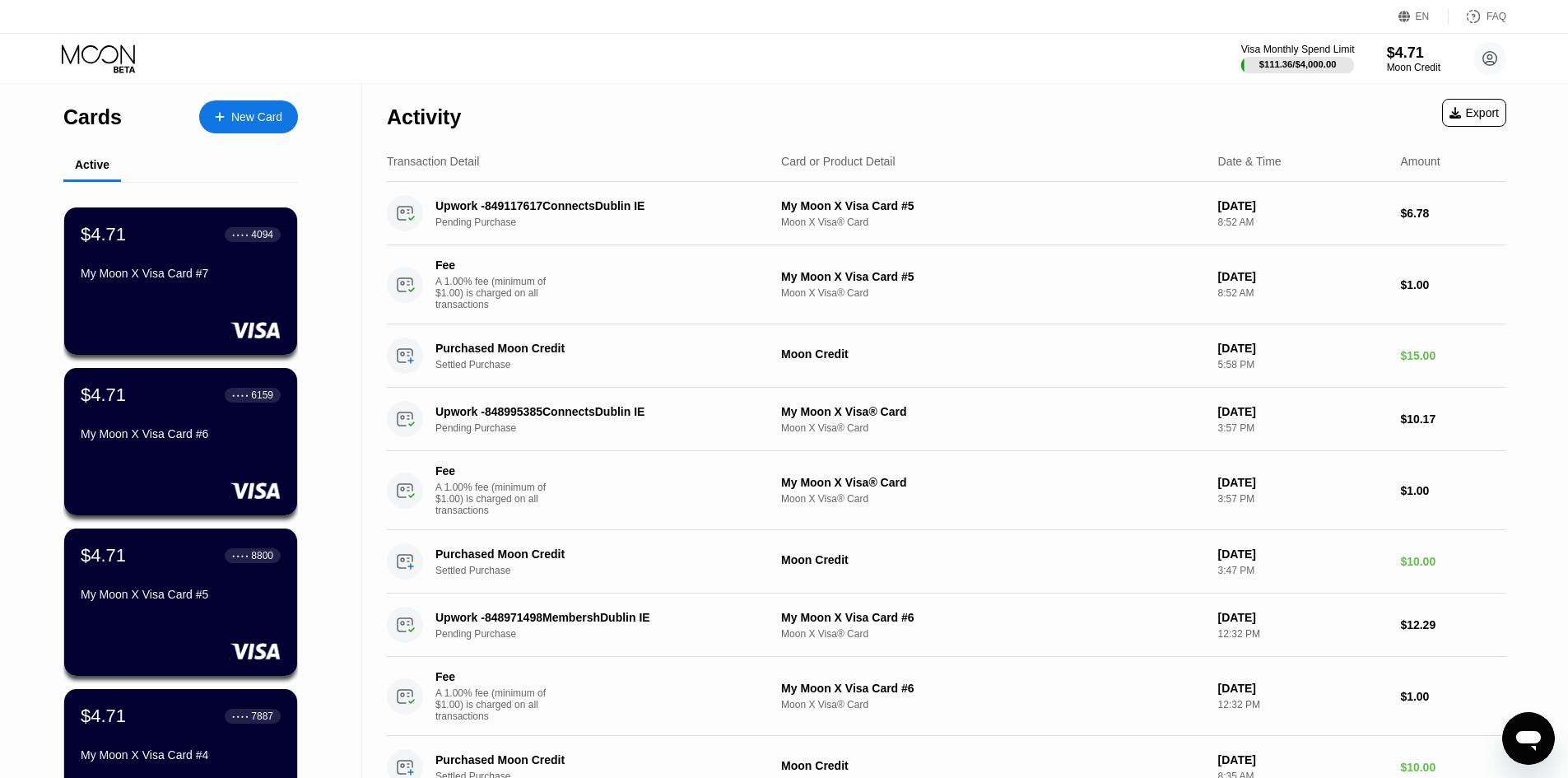
click at [1283, 53] on div "Visa Monthly Spend Limit" at bounding box center [1298, 49] width 113 height 12
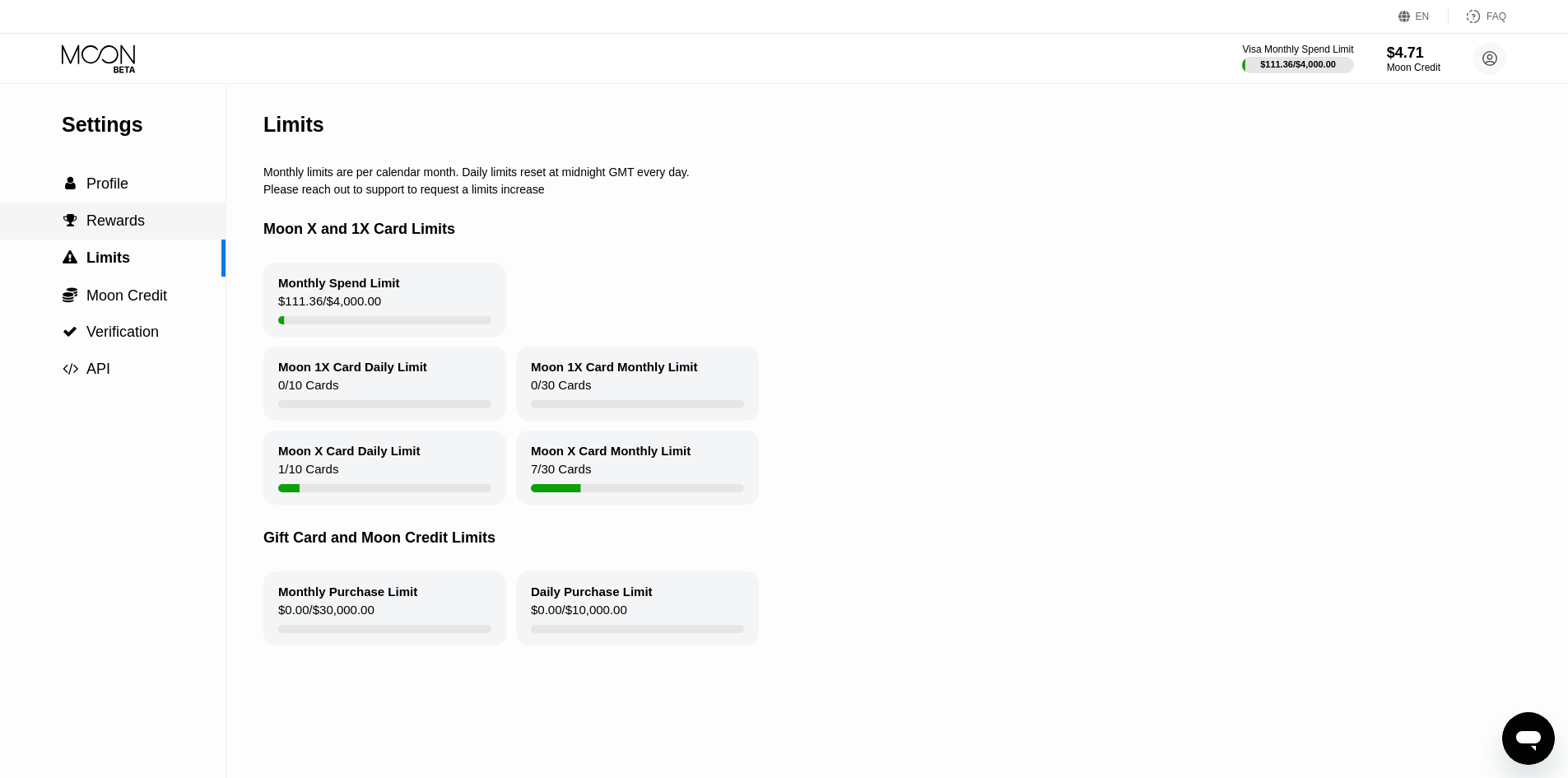
click at [106, 223] on span "Rewards" at bounding box center [115, 220] width 58 height 16
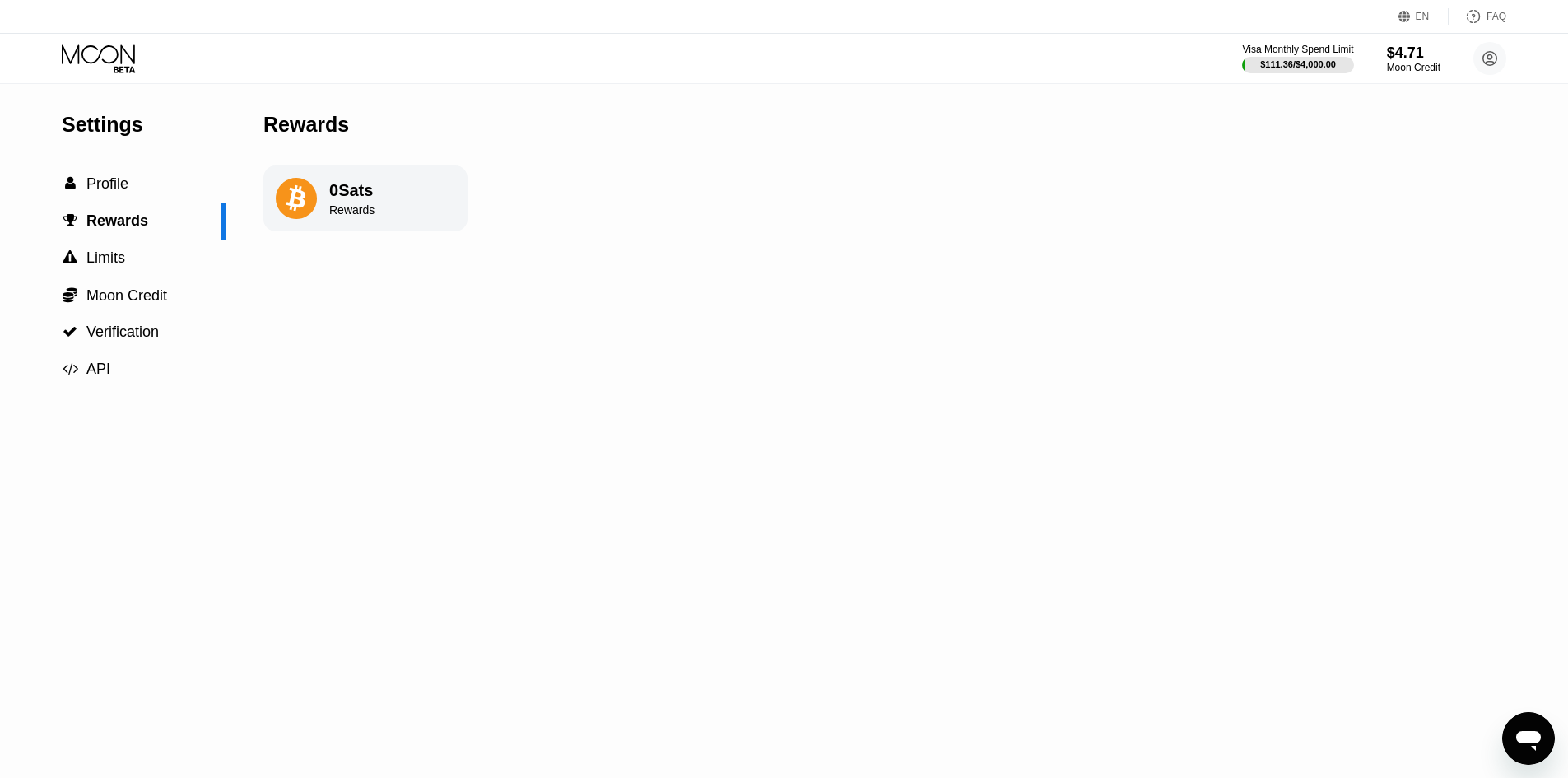
click at [365, 178] on div "0 Sats Rewards" at bounding box center [365, 199] width 204 height 66
click at [354, 203] on div "0 Sats Rewards" at bounding box center [352, 199] width 46 height 36
click at [108, 274] on div " Limits" at bounding box center [112, 258] width 226 height 37
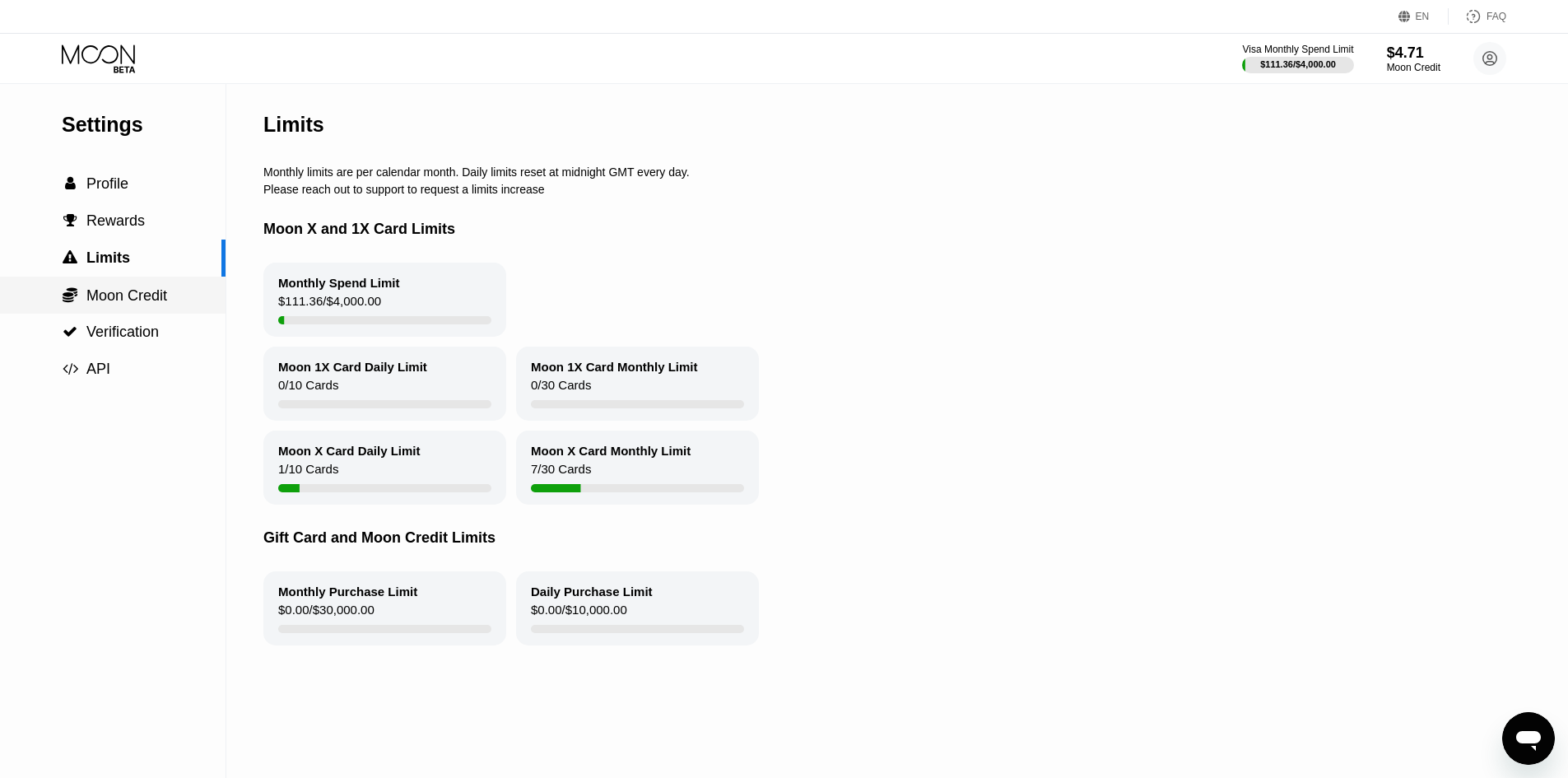
click at [121, 290] on span "Moon Credit" at bounding box center [126, 296] width 80 height 16
